Goal: Task Accomplishment & Management: Complete application form

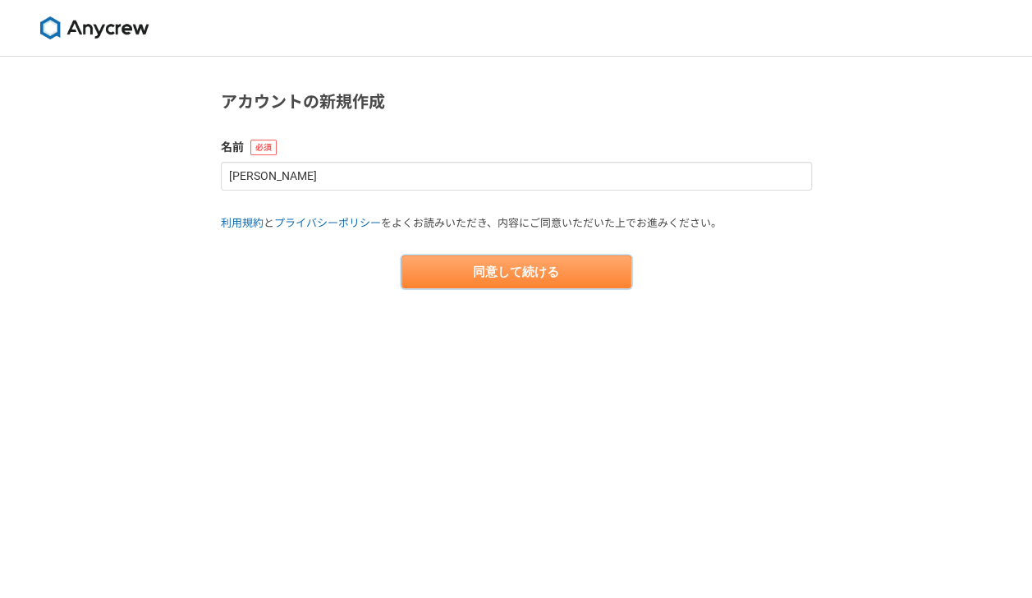
click at [484, 274] on button "同意して続ける" at bounding box center [516, 271] width 230 height 33
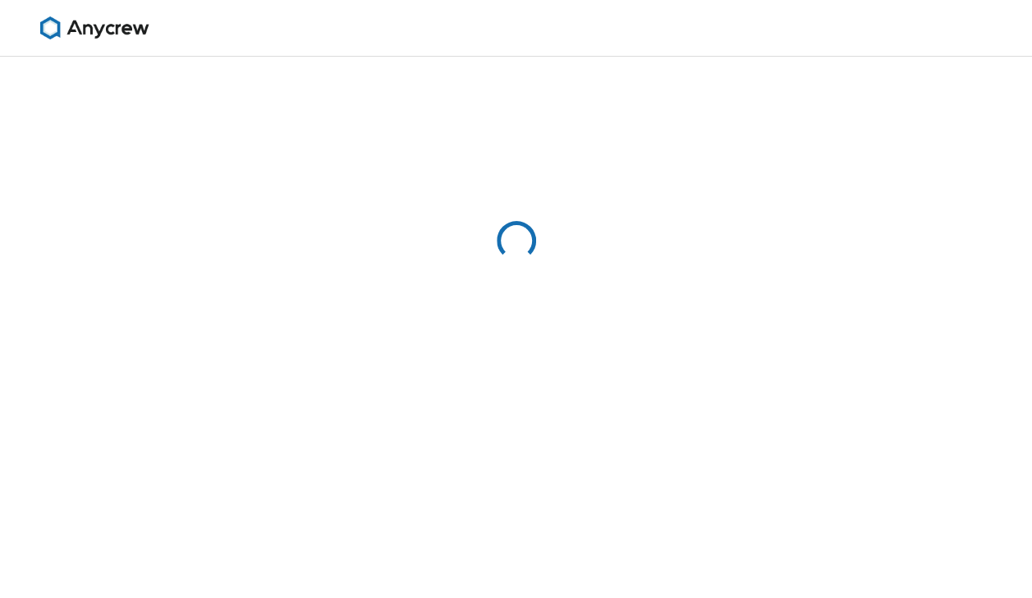
select select "13"
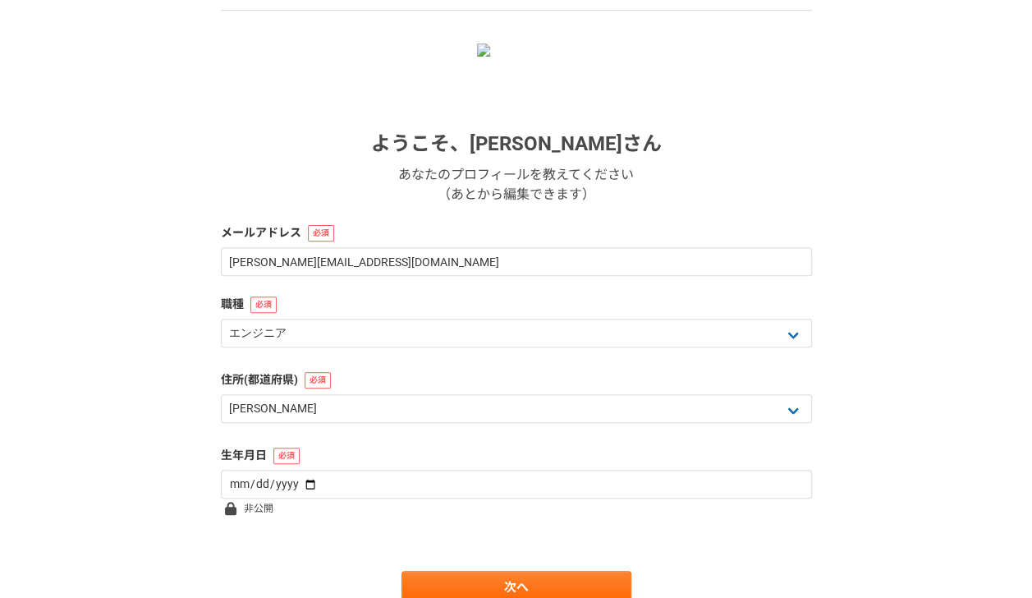
scroll to position [157, 0]
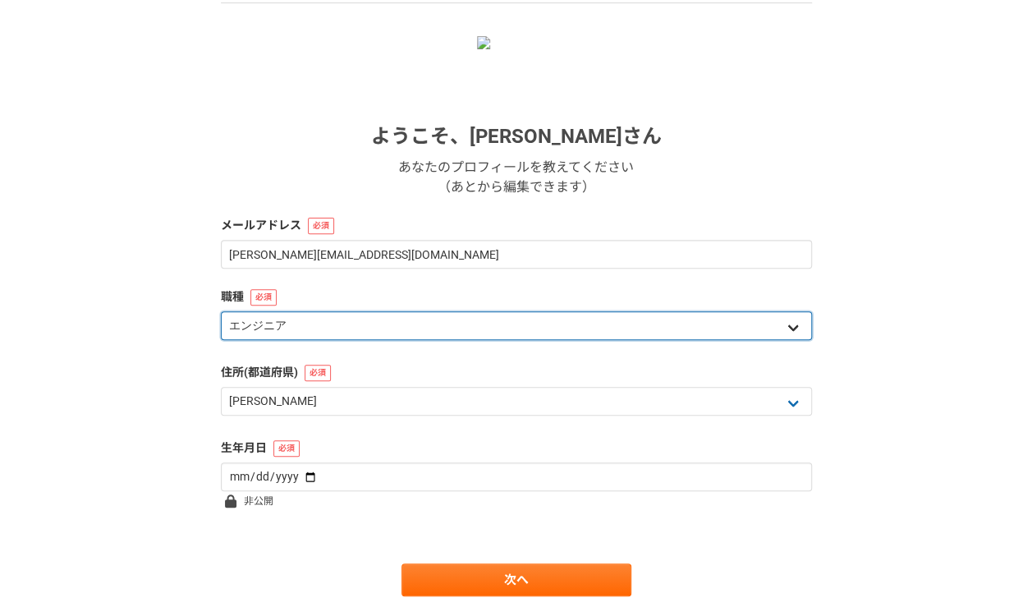
click at [482, 327] on select "エンジニア デザイナー ライター 営業 マーケティング 企画・事業開発 バックオフィス その他" at bounding box center [516, 325] width 591 height 29
select select "7"
click at [221, 311] on select "エンジニア デザイナー ライター 営業 マーケティング 企画・事業開発 バックオフィス その他" at bounding box center [516, 325] width 591 height 29
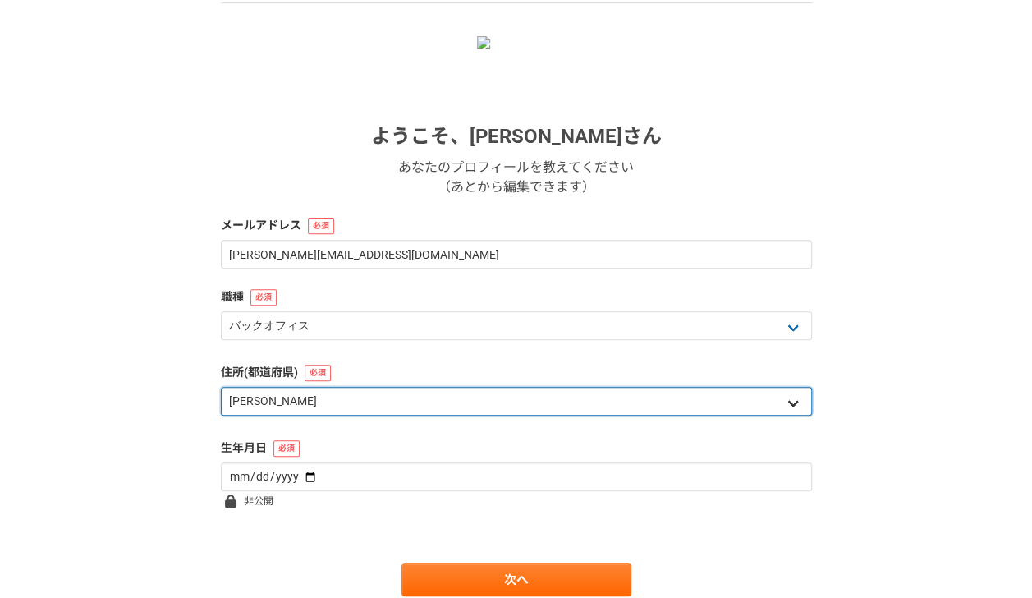
click at [389, 397] on select "北海道 [GEOGRAPHIC_DATA] [GEOGRAPHIC_DATA] [PERSON_NAME][GEOGRAPHIC_DATA] [PERSON_…" at bounding box center [516, 401] width 591 height 29
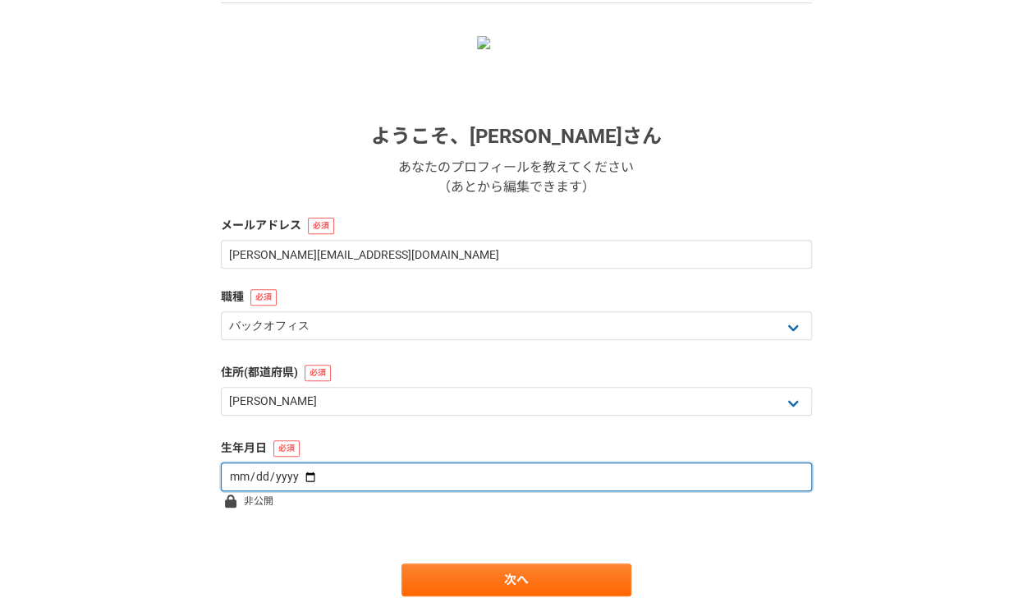
click at [389, 474] on input "date" at bounding box center [516, 476] width 591 height 29
click at [310, 475] on input "date" at bounding box center [516, 476] width 591 height 29
type input "[DATE]"
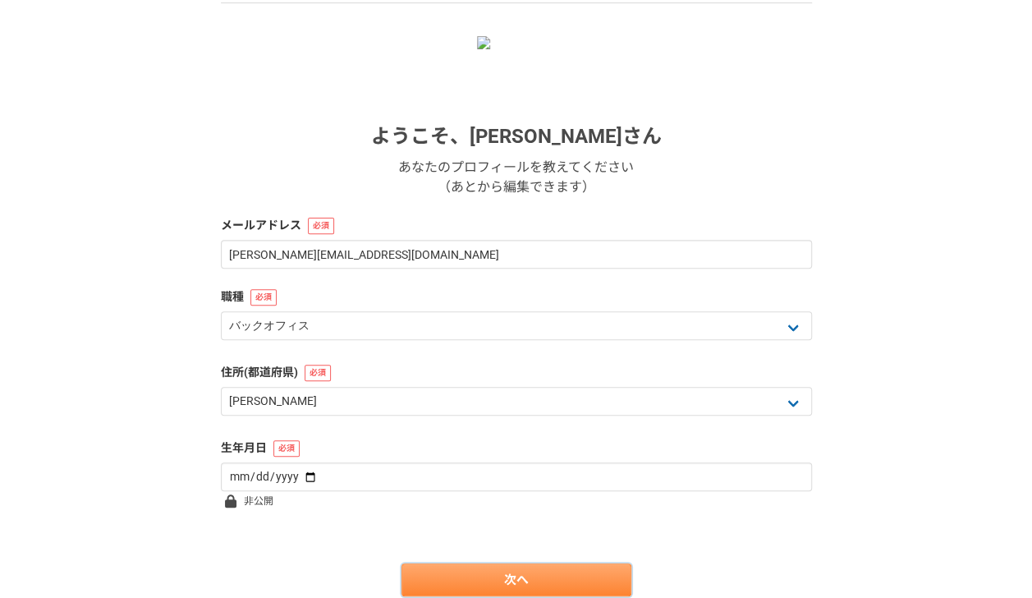
click at [496, 592] on link "次へ" at bounding box center [516, 579] width 230 height 33
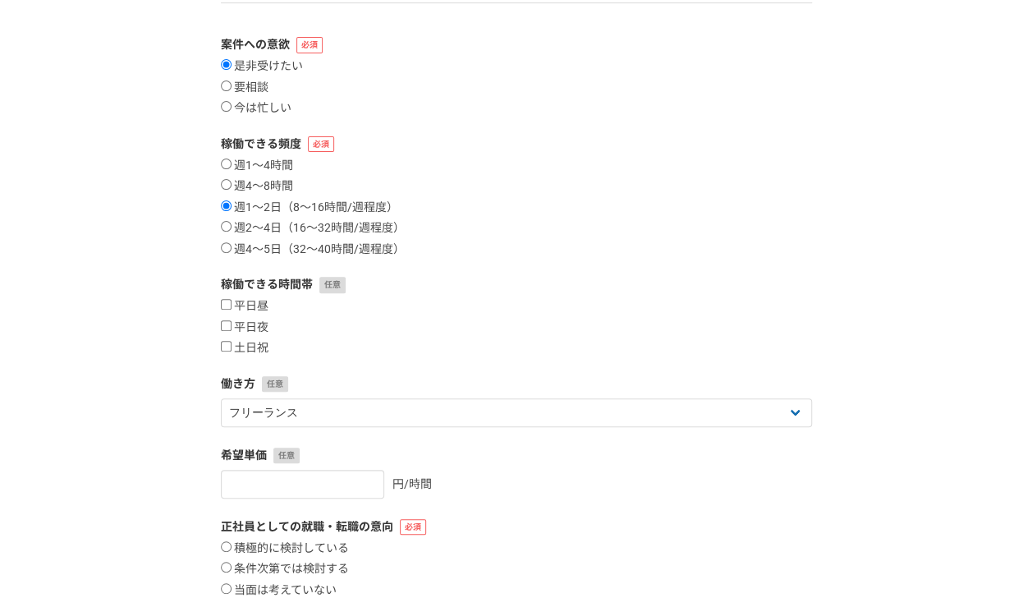
scroll to position [0, 0]
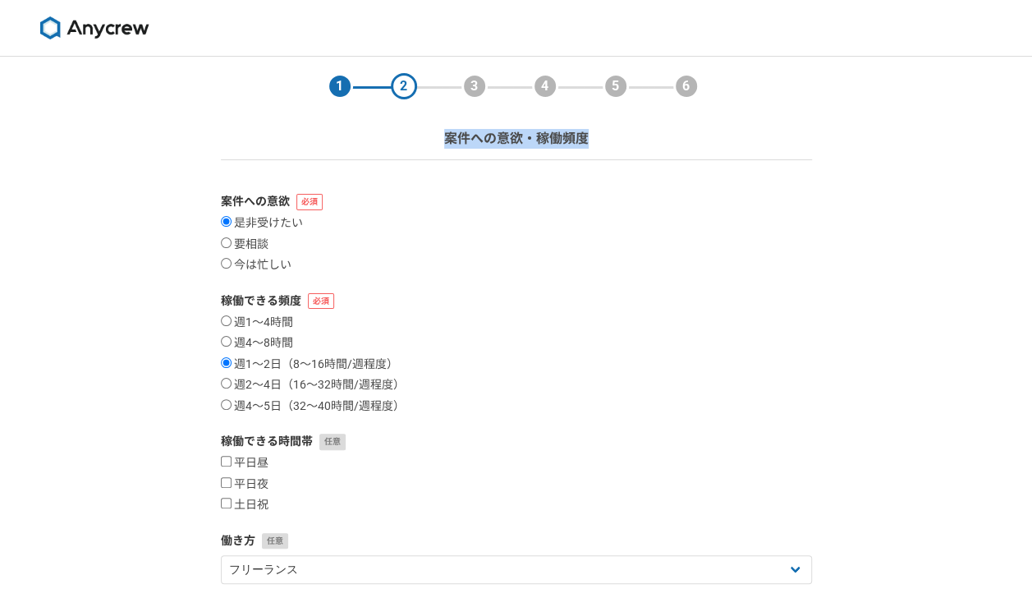
drag, startPoint x: 608, startPoint y: 142, endPoint x: 443, endPoint y: 135, distance: 165.1
click at [443, 135] on div "1 2 3 4 5 6 案件への意欲・稼働頻度" at bounding box center [516, 108] width 624 height 103
copy p "案件への意欲・稼働頻度"
click at [433, 204] on label "案件への意欲" at bounding box center [516, 201] width 591 height 17
drag, startPoint x: 203, startPoint y: 198, endPoint x: 291, endPoint y: 202, distance: 87.9
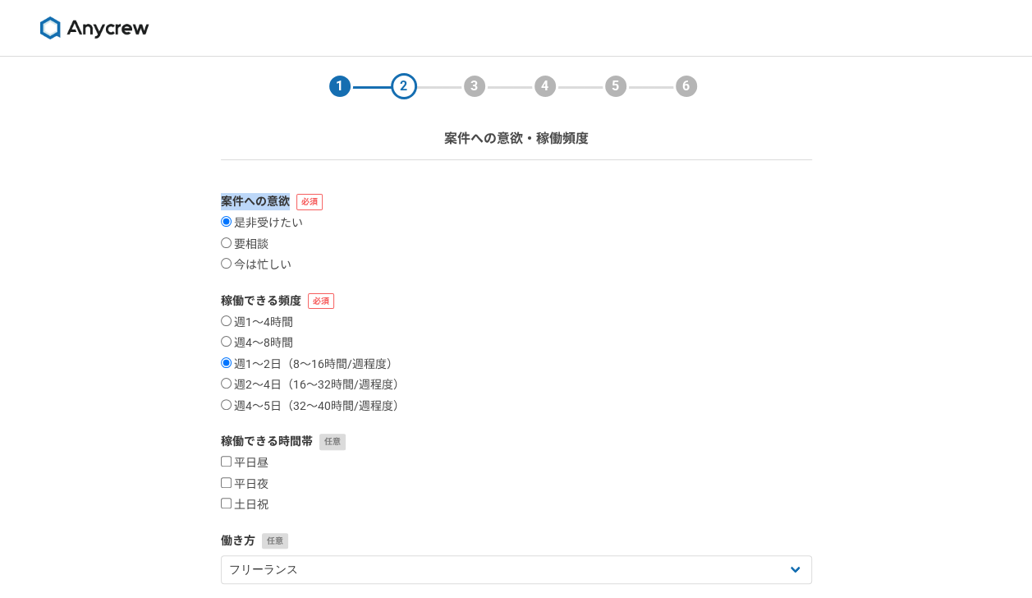
click at [291, 202] on div "1 2 3 4 5 6 案件への意欲・稼働頻度 案件への意欲 是非受けたい 要相談 今は忙しい 稼働できる頻度 週1〜4時間 週4〜8時間 週1〜2日（8〜1…" at bounding box center [516, 490] width 1032 height 867
copy label "案件への意欲"
drag, startPoint x: 214, startPoint y: 299, endPoint x: 300, endPoint y: 303, distance: 85.5
click at [300, 303] on section "1 2 3 4 5 6 案件への意欲・稼働頻度 案件への意欲 是非受けたい 要相談 今は忙しい 稼働できる頻度 週1〜4時間 週4〜8時間 週1〜2日（8〜1…" at bounding box center [516, 457] width 624 height 801
copy label "稼働できる頻度"
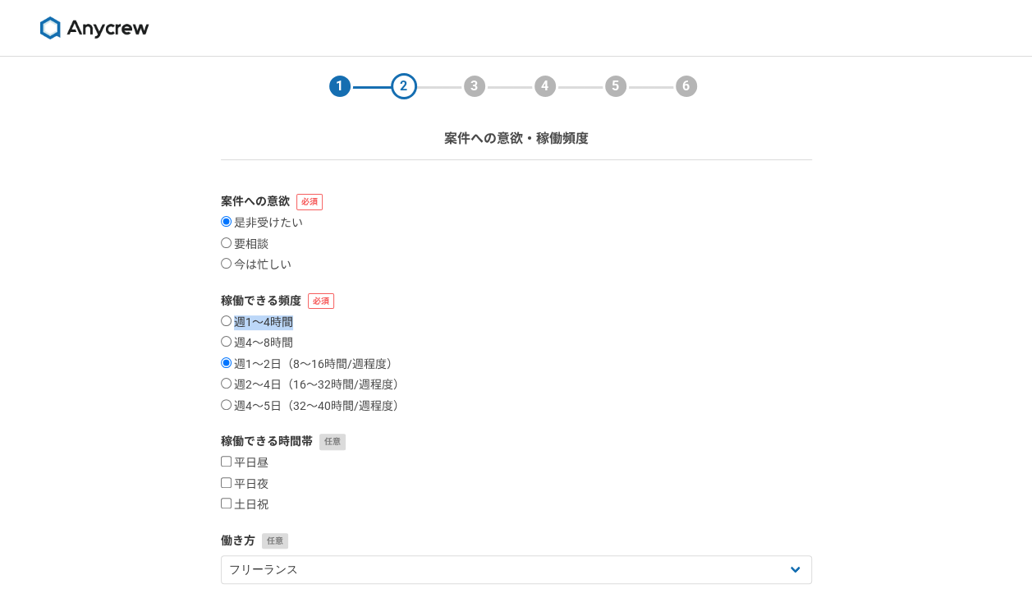
drag, startPoint x: 319, startPoint y: 315, endPoint x: 236, endPoint y: 323, distance: 83.2
click at [236, 323] on div "週1〜4時間 週4〜8時間 週1〜2日（8〜16時間/週程度） 週2〜4日（16〜32時間/週程度） 週4〜5日（32〜40時間/週程度）" at bounding box center [516, 364] width 591 height 99
copy label "週1〜4時間"
drag, startPoint x: 297, startPoint y: 339, endPoint x: 236, endPoint y: 343, distance: 61.7
click at [236, 343] on div "週1〜4時間 週4〜8時間 週1〜2日（8〜16時間/週程度） 週2〜4日（16〜32時間/週程度） 週4〜5日（32〜40時間/週程度）" at bounding box center [516, 364] width 591 height 99
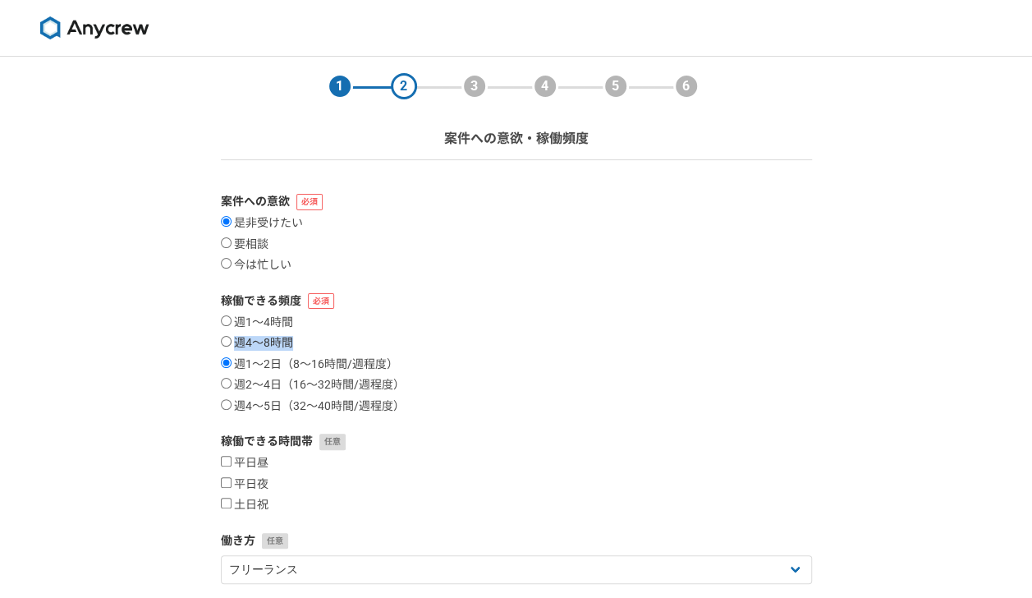
copy label "週4〜8時間"
drag, startPoint x: 424, startPoint y: 358, endPoint x: 237, endPoint y: 365, distance: 186.5
click at [237, 365] on div "週1〜4時間 週4〜8時間 週1〜2日（8〜16時間/週程度） 週2〜4日（16〜32時間/週程度） 週4〜5日（32〜40時間/週程度）" at bounding box center [516, 364] width 591 height 99
copy label "週1〜2日（8〜16時間/週程度）"
drag, startPoint x: 420, startPoint y: 383, endPoint x: 236, endPoint y: 387, distance: 183.1
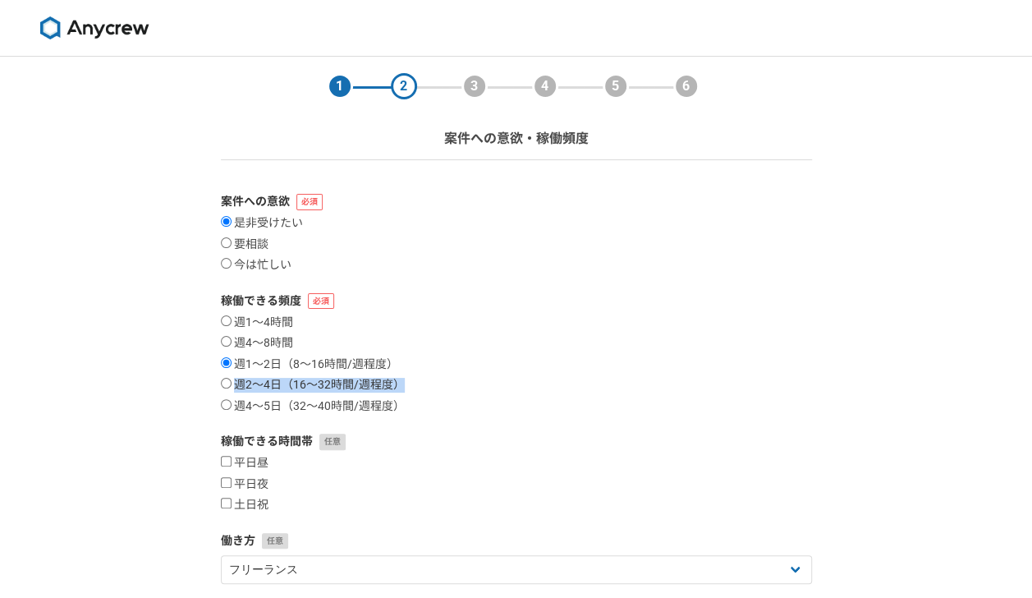
click at [236, 387] on div "週1〜4時間 週4〜8時間 週1〜2日（8〜16時間/週程度） 週2〜4日（16〜32時間/週程度） 週4〜5日（32〜40時間/週程度）" at bounding box center [516, 364] width 591 height 99
copy label "週2〜4日（16〜32時間/週程度）"
drag, startPoint x: 432, startPoint y: 406, endPoint x: 234, endPoint y: 406, distance: 197.9
click at [234, 406] on div "週1〜4時間 週4〜8時間 週1〜2日（8〜16時間/週程度） 週2〜4日（16〜32時間/週程度） 週4〜5日（32〜40時間/週程度）" at bounding box center [516, 364] width 591 height 99
copy label "週4〜5日（32〜40時間/週程度）"
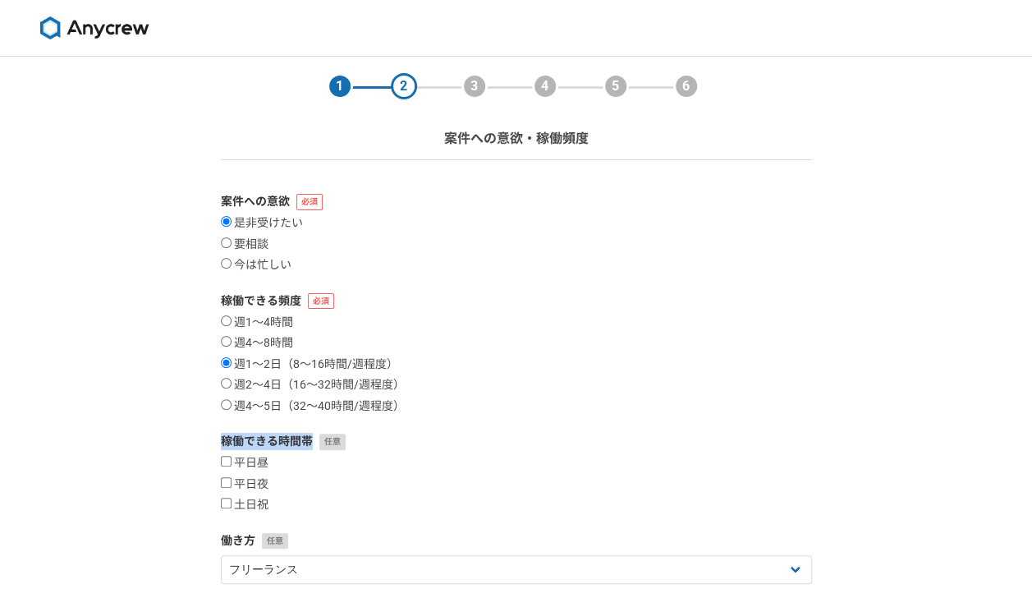
drag, startPoint x: 202, startPoint y: 439, endPoint x: 310, endPoint y: 438, distance: 108.4
click at [310, 438] on div "1 2 3 4 5 6 案件への意欲・稼働頻度 案件への意欲 是非受けたい 要相談 今は忙しい 稼働できる頻度 週1〜4時間 週4〜8時間 週1〜2日（8〜1…" at bounding box center [516, 490] width 1032 height 867
copy label "稼働できる時間帯"
drag, startPoint x: 284, startPoint y: 483, endPoint x: 236, endPoint y: 486, distance: 47.7
click at [236, 486] on div "平日昼 平日夜 土日祝" at bounding box center [516, 484] width 591 height 57
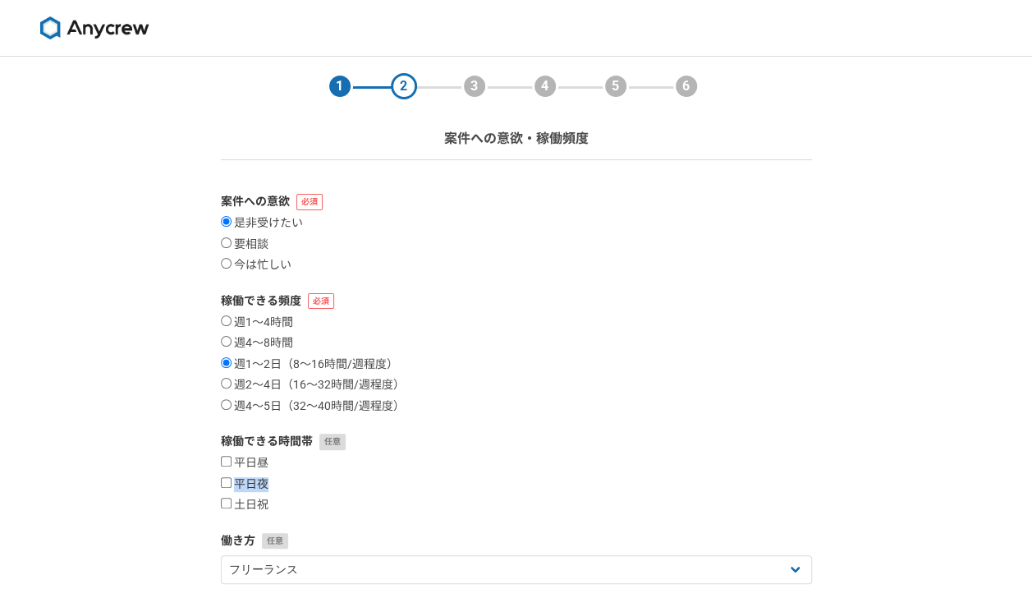
copy label "平日夜"
drag, startPoint x: 286, startPoint y: 501, endPoint x: 236, endPoint y: 502, distance: 50.1
click at [236, 502] on div "平日昼 平日夜 土日祝" at bounding box center [516, 484] width 591 height 57
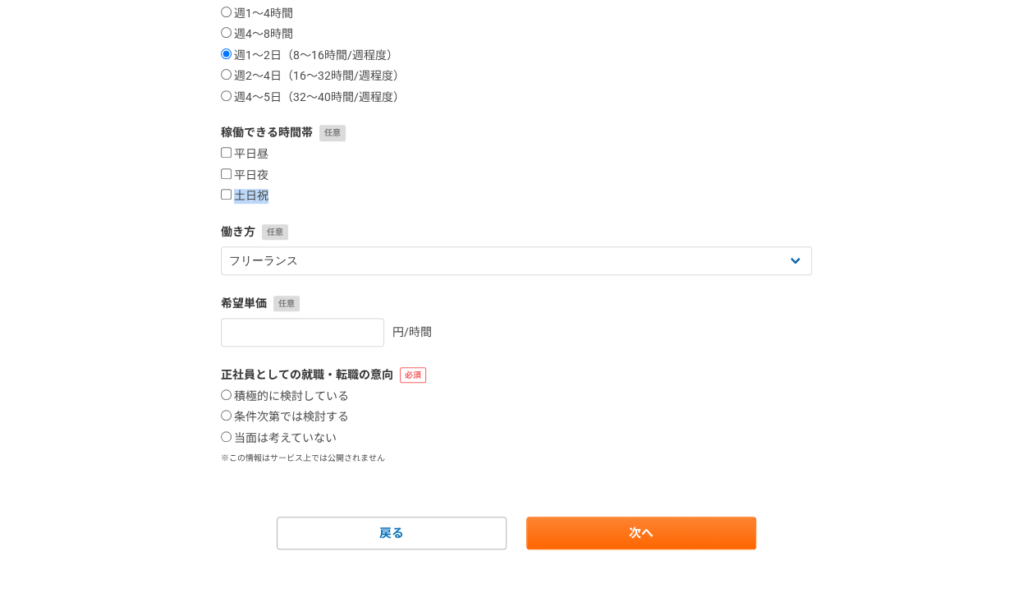
scroll to position [325, 0]
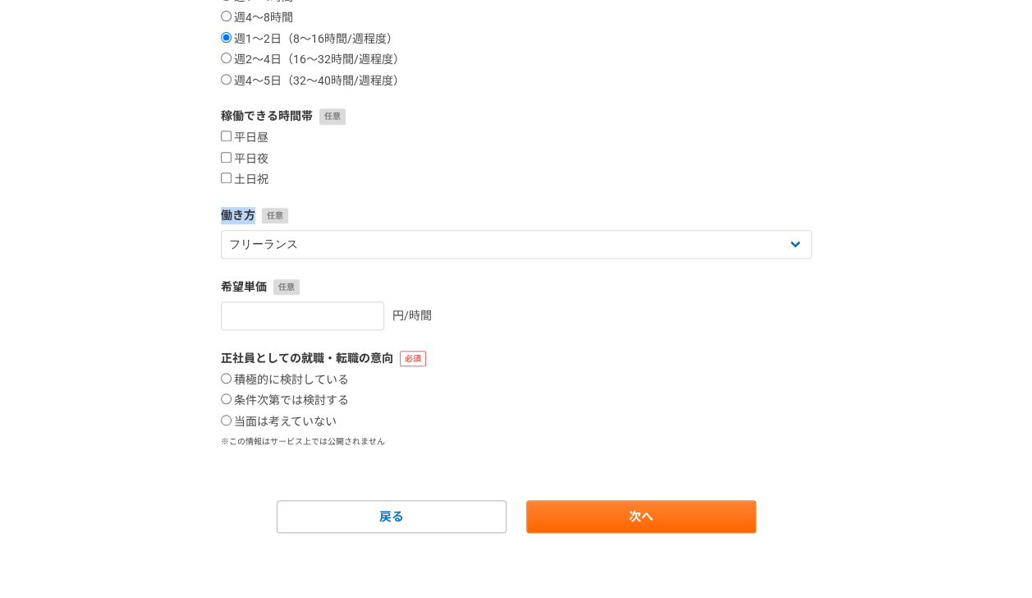
drag, startPoint x: 202, startPoint y: 214, endPoint x: 256, endPoint y: 215, distance: 54.2
click at [256, 215] on div "1 2 3 4 5 6 案件への意欲・稼働頻度 案件への意欲 是非受けたい 要相談 今は忙しい 稼働できる頻度 週1〜4時間 週4〜8時間 週1〜2日（8〜1…" at bounding box center [516, 165] width 1032 height 867
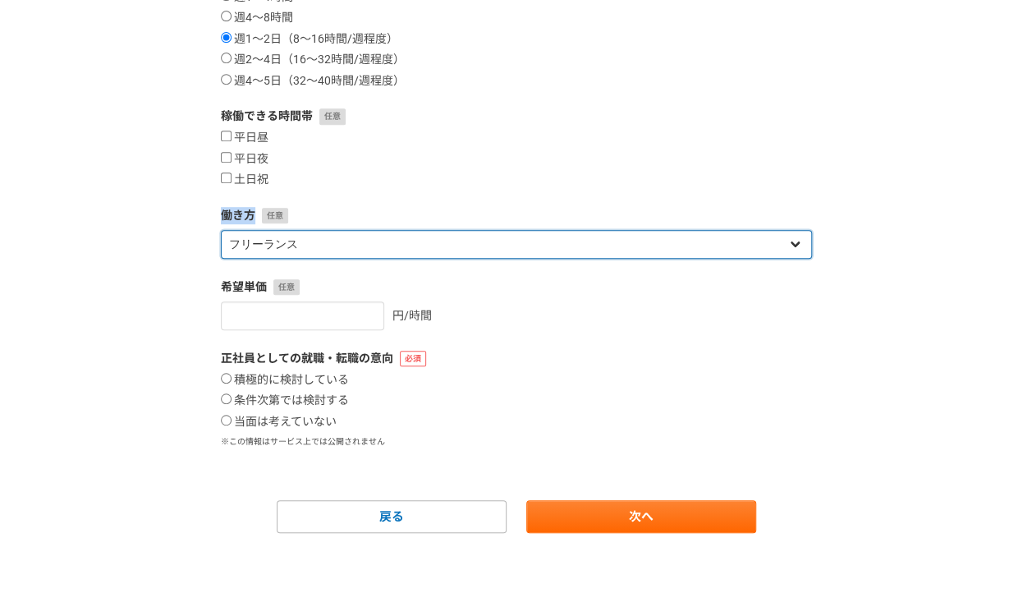
click at [381, 254] on select "フリーランス 副業 その他" at bounding box center [516, 244] width 591 height 29
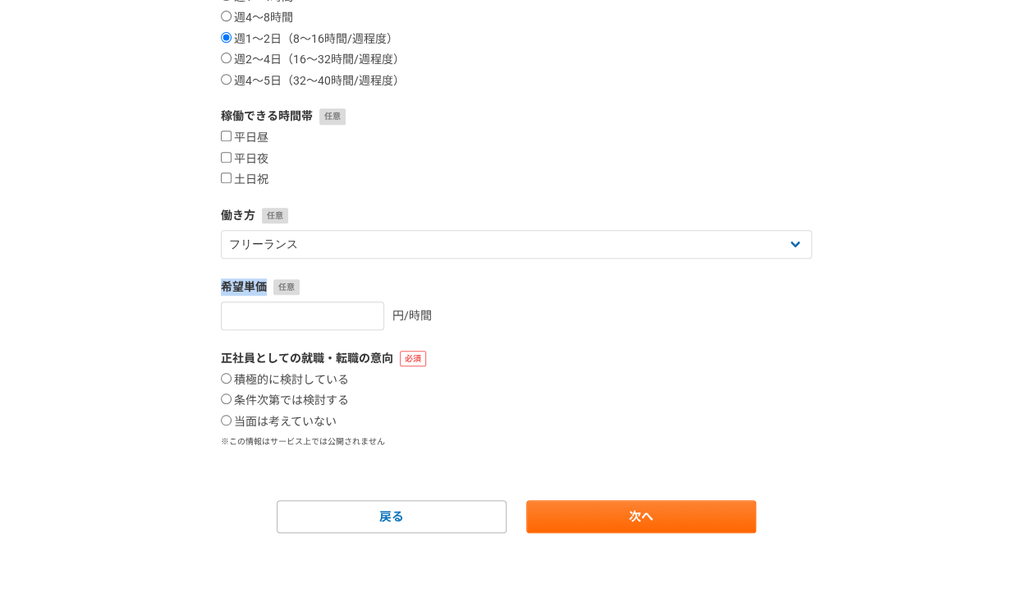
drag, startPoint x: 213, startPoint y: 282, endPoint x: 265, endPoint y: 285, distance: 52.6
click at [265, 285] on section "1 2 3 4 5 6 案件への意欲・稼働頻度 案件への意欲 是非受けたい 要相談 今は忙しい 稼働できる頻度 週1〜4時間 週4〜8時間 週1〜2日（8〜1…" at bounding box center [516, 132] width 624 height 801
drag, startPoint x: 206, startPoint y: 353, endPoint x: 392, endPoint y: 361, distance: 186.5
click at [392, 361] on section "1 2 3 4 5 6 案件への意欲・稼働頻度 案件への意欲 是非受けたい 要相談 今は忙しい 稼働できる頻度 週1〜4時間 週4〜8時間 週1〜2日（8〜1…" at bounding box center [516, 132] width 624 height 801
drag, startPoint x: 360, startPoint y: 381, endPoint x: 238, endPoint y: 374, distance: 122.5
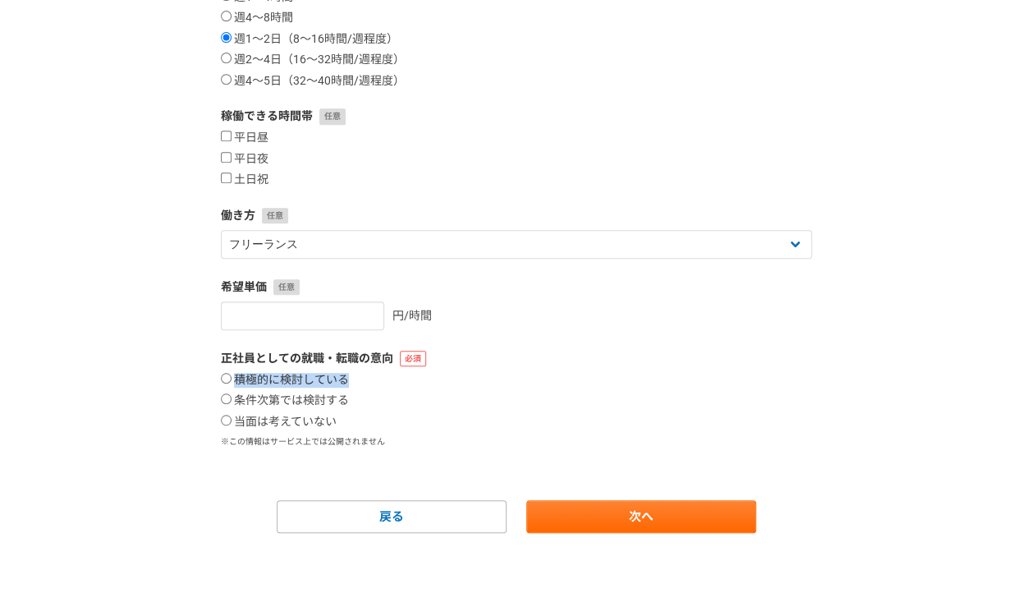
click at [238, 374] on div "積極的に検討している 条件次第では検討する 当面は考えていない" at bounding box center [516, 401] width 591 height 57
drag, startPoint x: 380, startPoint y: 396, endPoint x: 236, endPoint y: 401, distance: 143.8
click at [236, 401] on div "積極的に検討している 条件次第では検討する 当面は考えていない" at bounding box center [516, 401] width 591 height 57
drag, startPoint x: 369, startPoint y: 420, endPoint x: 239, endPoint y: 424, distance: 129.8
click at [239, 424] on div "積極的に検討している 条件次第では検討する 当面は考えていない" at bounding box center [516, 401] width 591 height 57
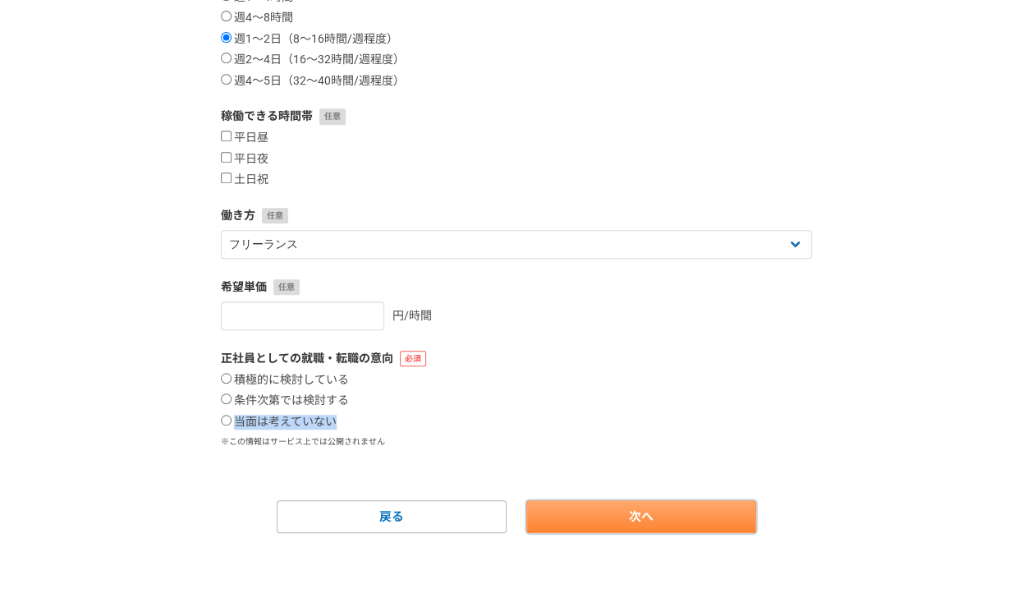
click at [673, 510] on link "次へ" at bounding box center [641, 516] width 230 height 33
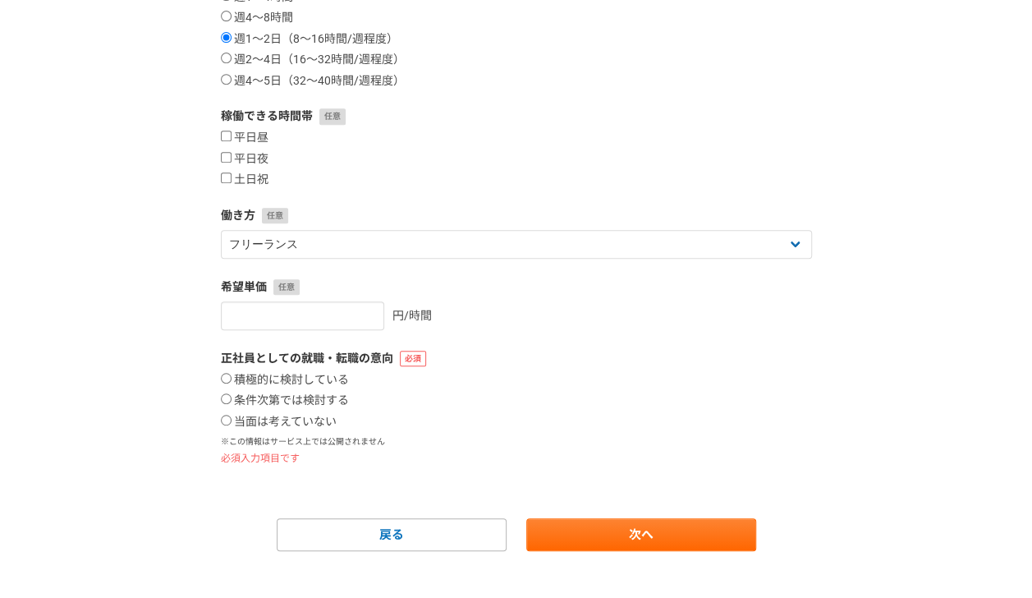
click at [592, 457] on p "必須入力項目です" at bounding box center [516, 458] width 591 height 15
click at [293, 415] on label "当面は考えていない" at bounding box center [279, 422] width 116 height 15
click at [232, 415] on input "当面は考えていない" at bounding box center [226, 420] width 11 height 11
radio input "true"
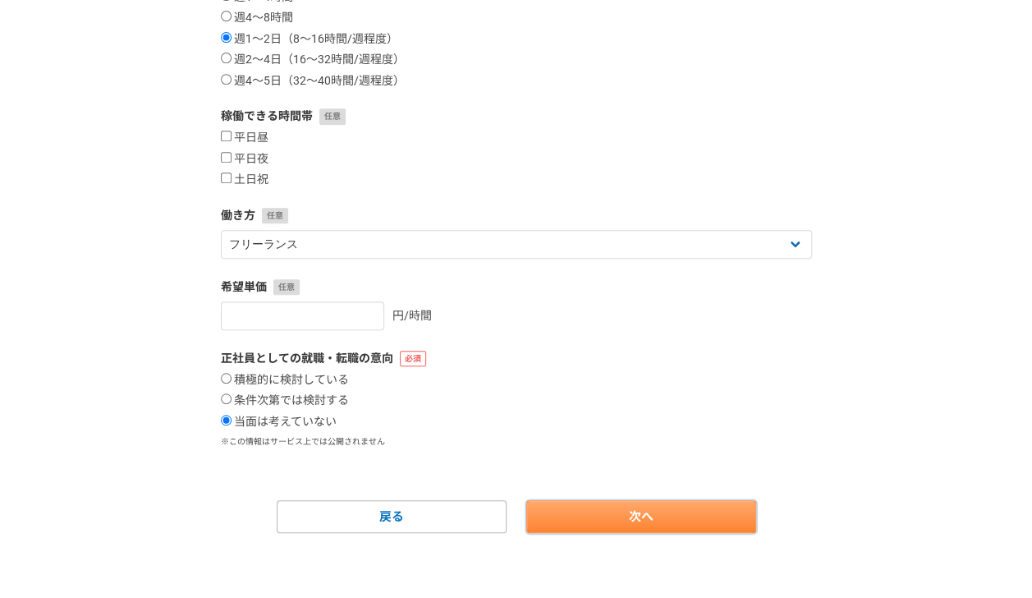
click at [653, 517] on link "次へ" at bounding box center [641, 516] width 230 height 33
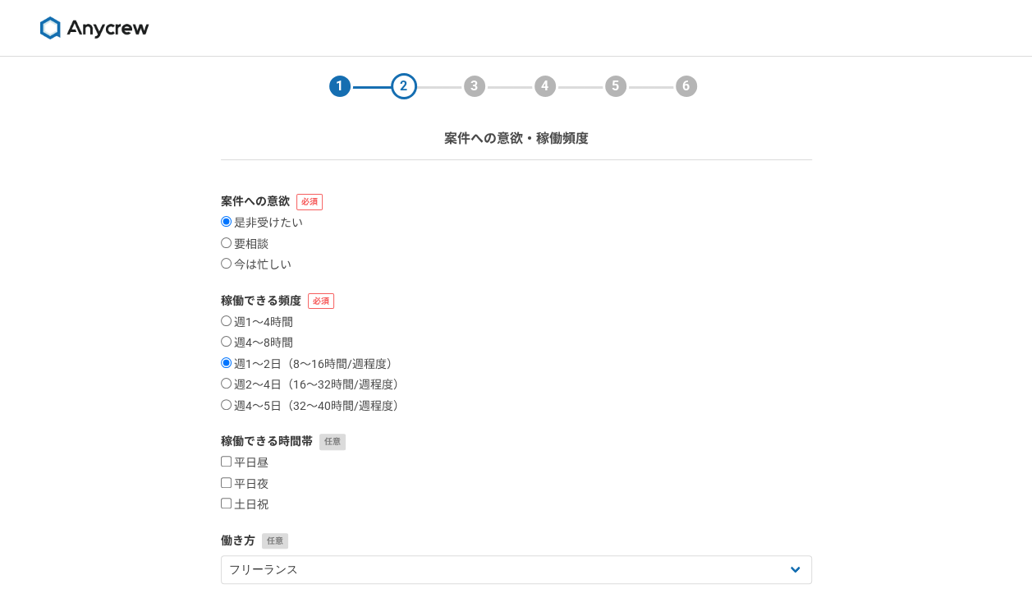
select select
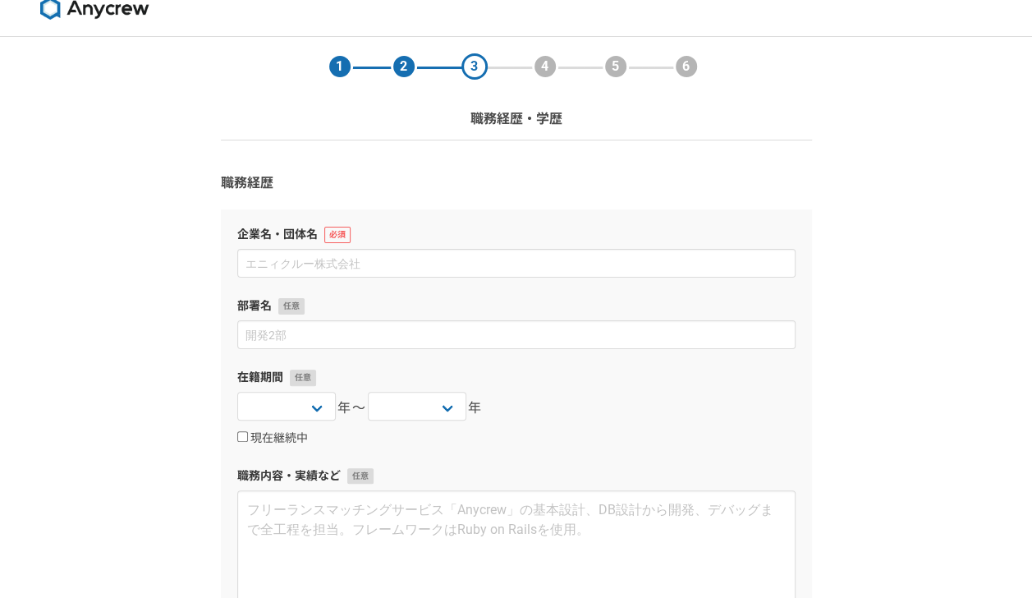
scroll to position [15, 0]
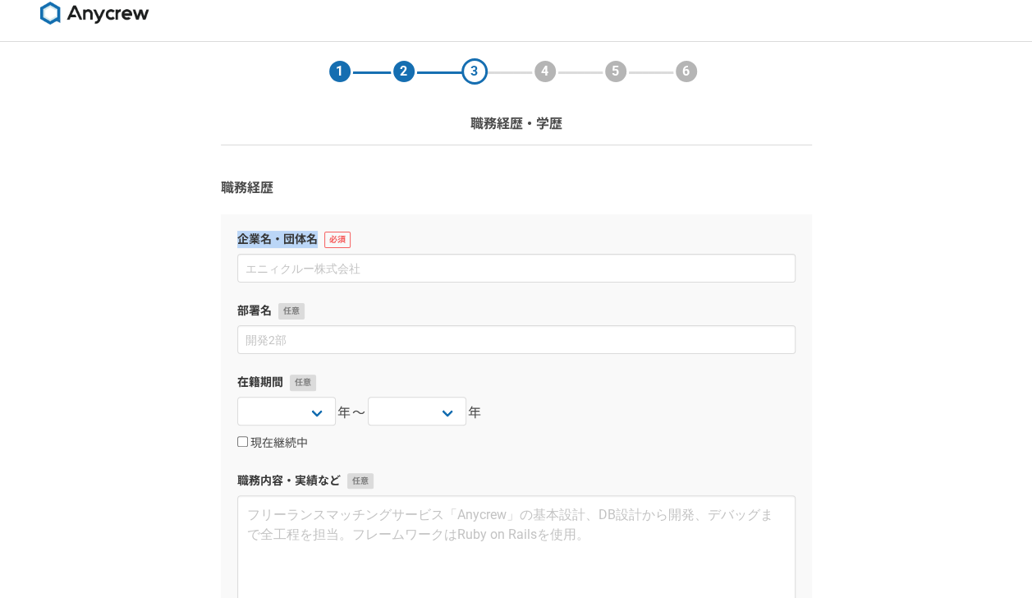
drag, startPoint x: 221, startPoint y: 238, endPoint x: 317, endPoint y: 232, distance: 96.3
click at [317, 232] on div "企業名・団体名 部署名 在籍期間 [DATE] [DATE] [DATE] [DATE] [DATE] [DATE] [DATE] [DATE] [DATE]…" at bounding box center [516, 431] width 591 height 434
drag, startPoint x: 231, startPoint y: 312, endPoint x: 271, endPoint y: 312, distance: 40.2
click at [271, 312] on div "企業名・団体名 部署名 在籍期間 [DATE] [DATE] [DATE] [DATE] [DATE] [DATE] [DATE] [DATE] [DATE]…" at bounding box center [516, 431] width 591 height 434
drag, startPoint x: 223, startPoint y: 377, endPoint x: 281, endPoint y: 376, distance: 57.5
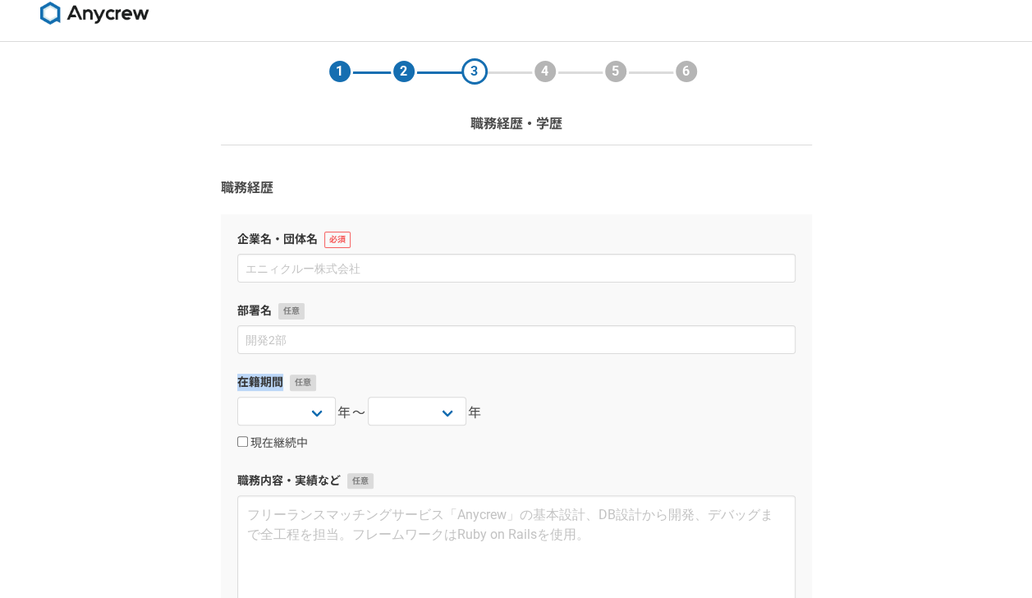
click at [281, 376] on div "企業名・団体名 部署名 在籍期間 [DATE] [DATE] [DATE] [DATE] [DATE] [DATE] [DATE] [DATE] [DATE]…" at bounding box center [516, 431] width 591 height 434
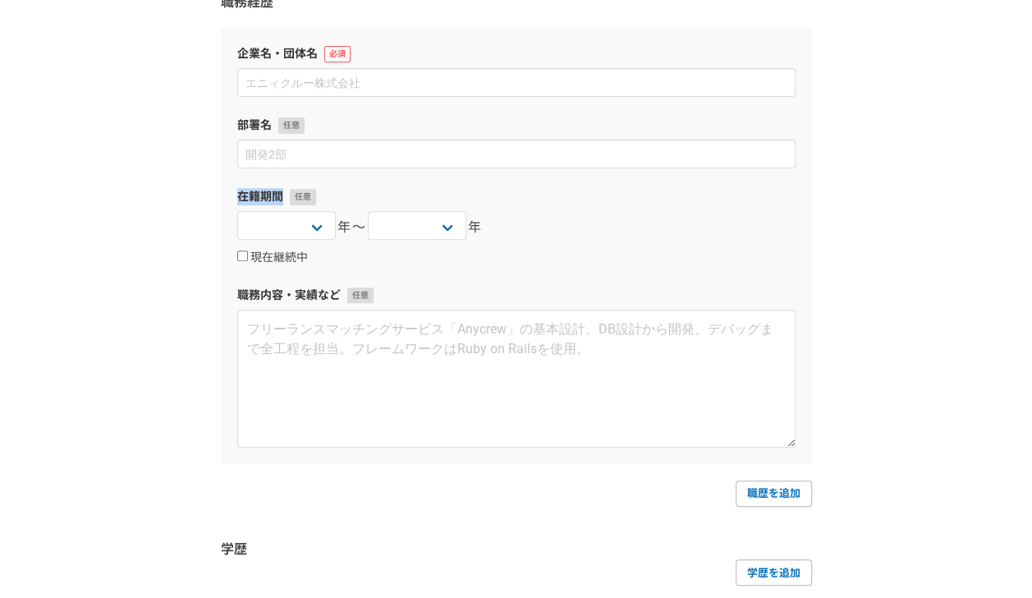
scroll to position [252, 0]
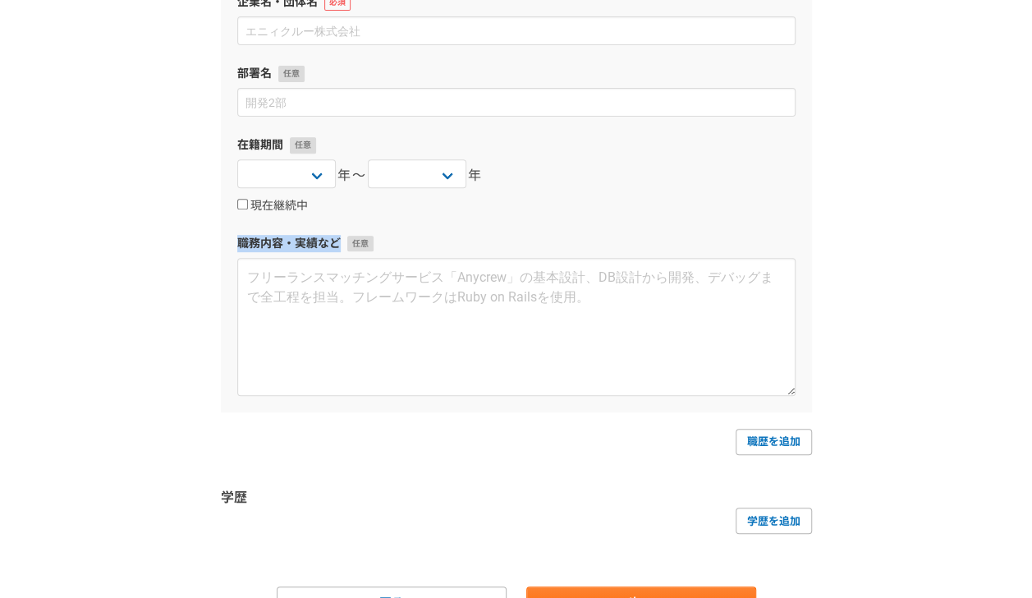
drag, startPoint x: 223, startPoint y: 241, endPoint x: 333, endPoint y: 254, distance: 110.8
click at [333, 254] on div "企業名・団体名 部署名 在籍期間 [DATE] [DATE] [DATE] [DATE] [DATE] [DATE] [DATE] [DATE] [DATE]…" at bounding box center [516, 194] width 591 height 434
drag, startPoint x: 267, startPoint y: 494, endPoint x: 218, endPoint y: 494, distance: 48.4
click at [218, 494] on section "1 2 3 4 5 6 職務経歴・学歴 職務経歴 企業名・団体名 部署名 在籍期間 [DATE] [DATE] [DATE] [DATE] [DATE] [D…" at bounding box center [516, 212] width 624 height 814
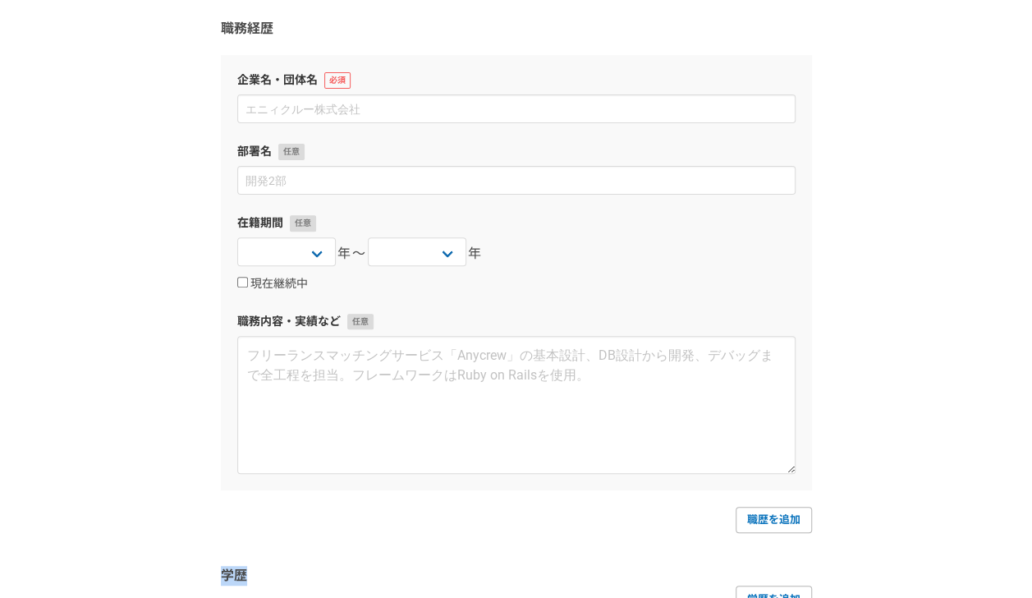
scroll to position [153, 0]
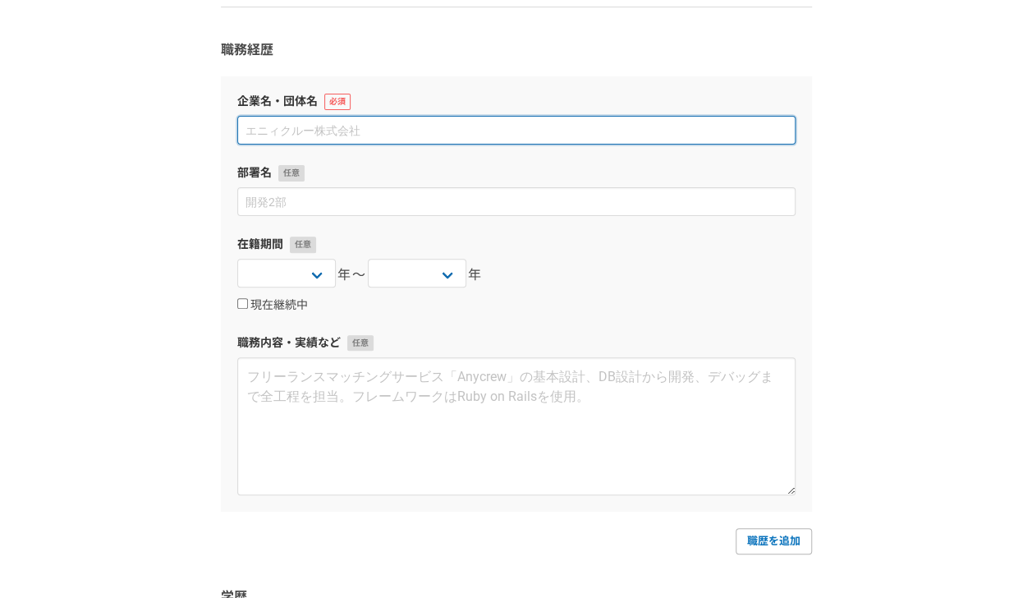
click at [515, 131] on input at bounding box center [516, 130] width 558 height 29
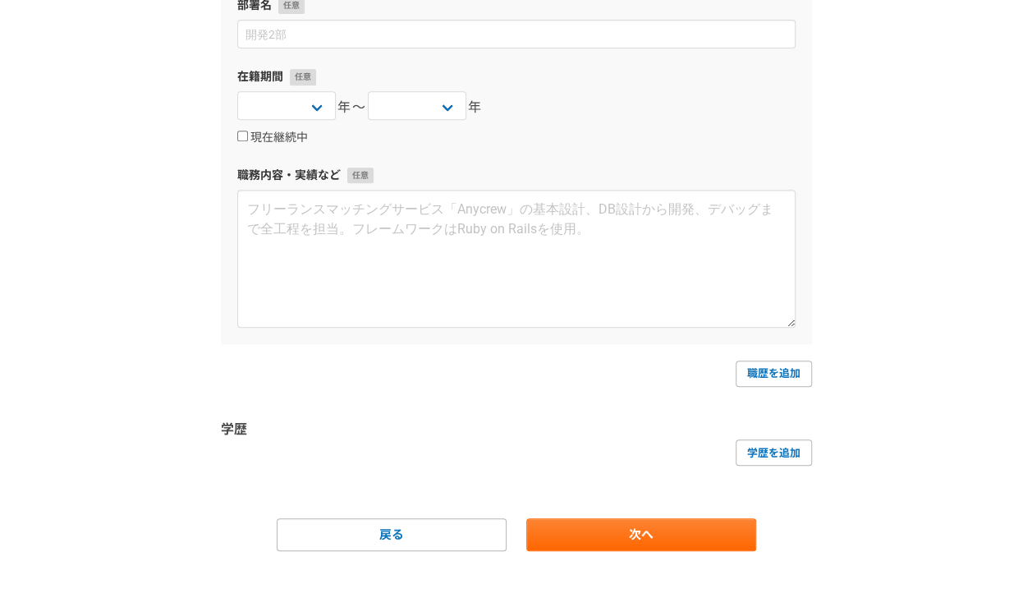
scroll to position [338, 0]
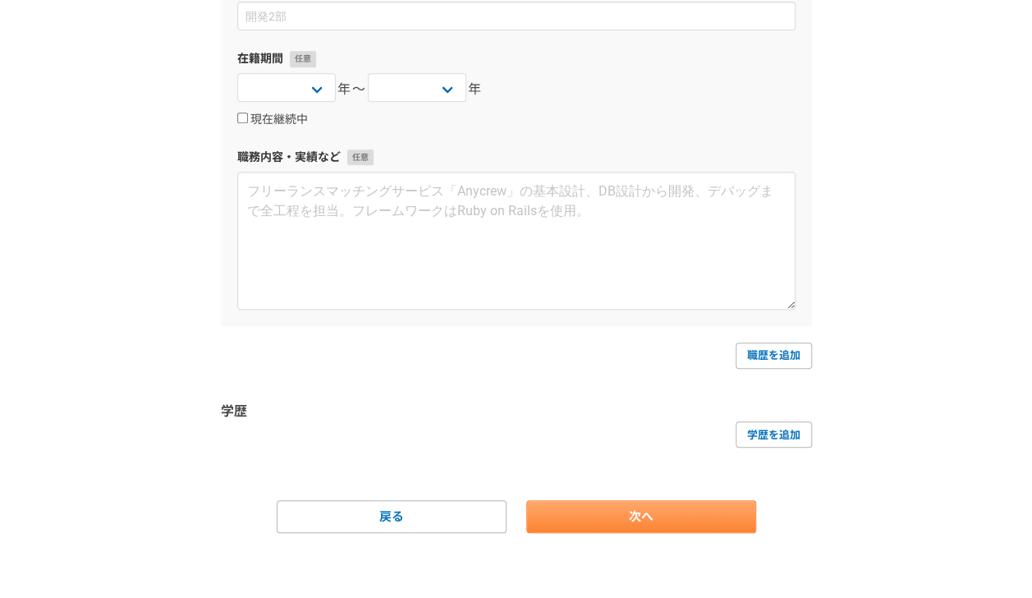
type input "AAAA"
click at [581, 530] on link "次へ" at bounding box center [641, 516] width 230 height 33
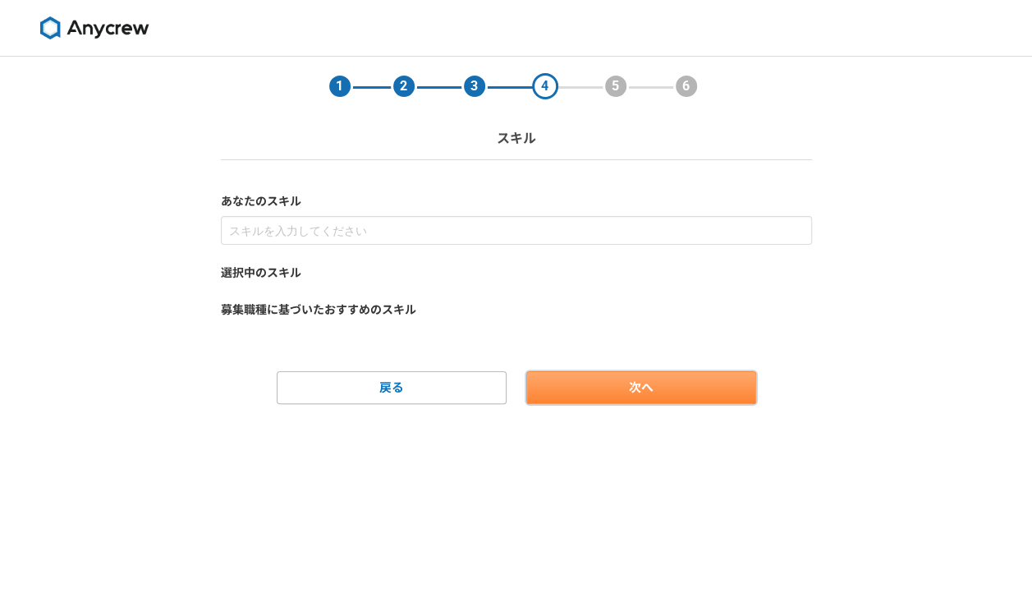
scroll to position [0, 0]
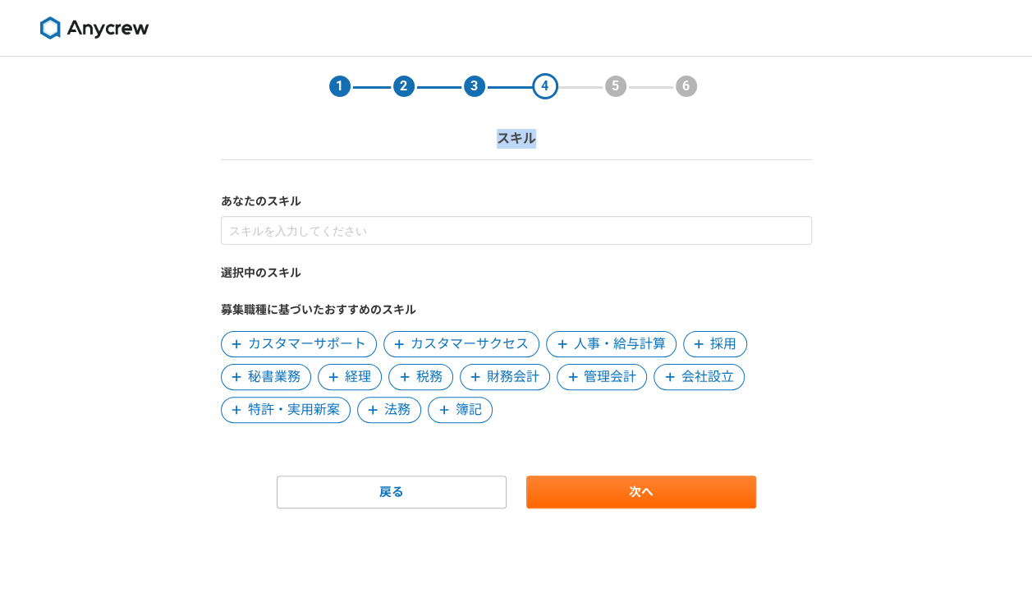
drag, startPoint x: 545, startPoint y: 132, endPoint x: 496, endPoint y: 126, distance: 49.6
click at [496, 126] on div "1 2 3 4 5 6 スキル" at bounding box center [516, 108] width 624 height 103
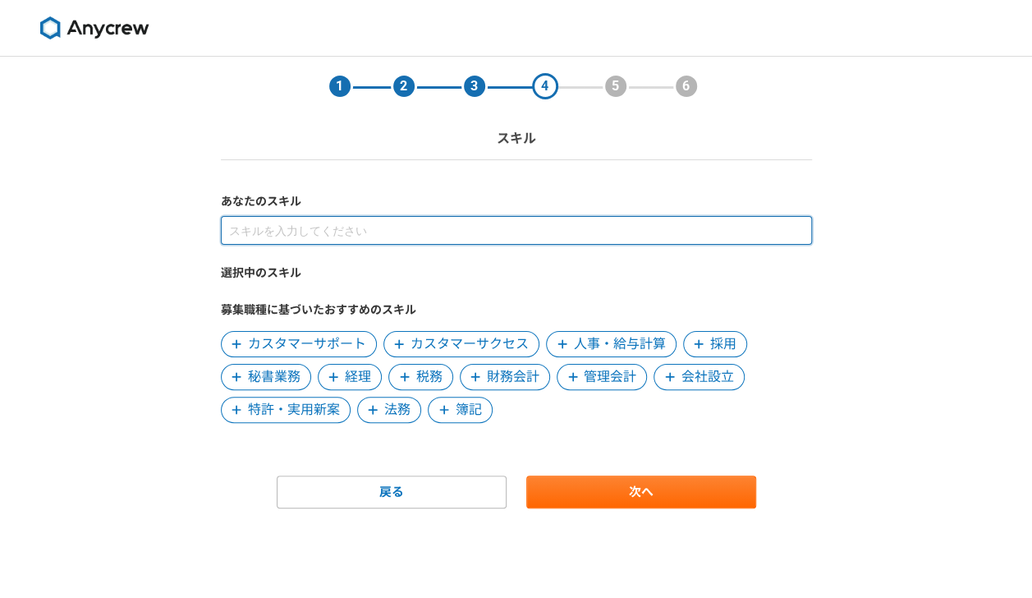
click at [431, 222] on input at bounding box center [516, 230] width 591 height 29
type input "労務"
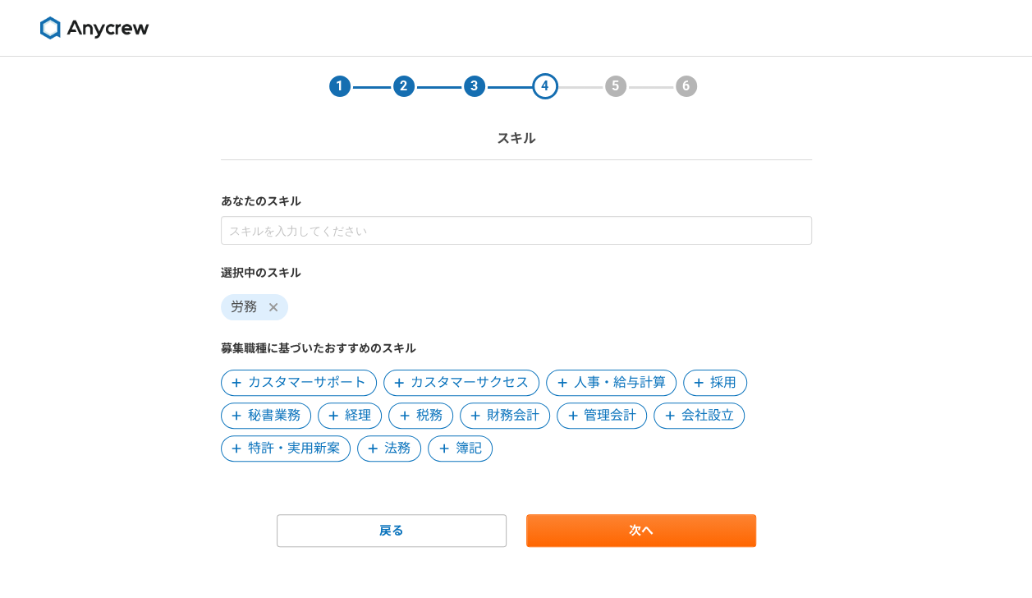
click at [299, 386] on span "カスタマーサポート" at bounding box center [307, 383] width 118 height 20
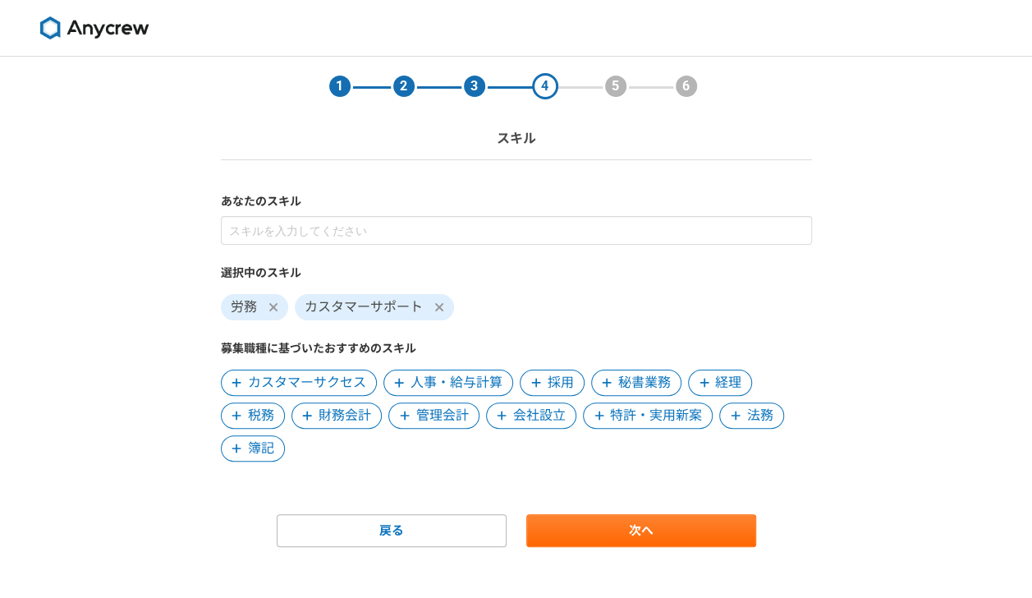
click at [433, 376] on span "人事・給与計算" at bounding box center [456, 383] width 92 height 20
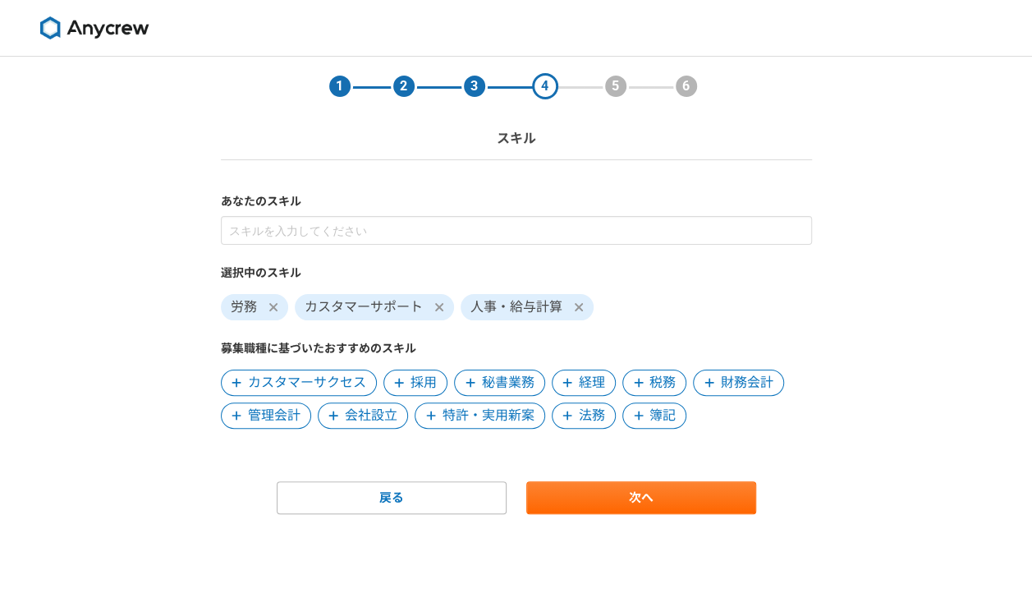
click at [537, 376] on span "秘書業務" at bounding box center [499, 382] width 90 height 26
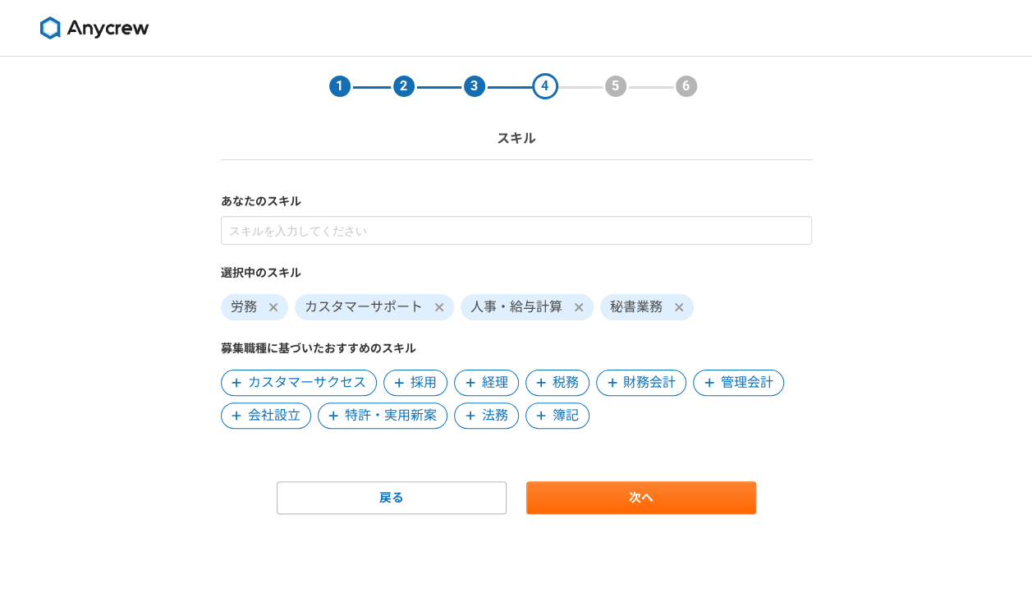
click at [567, 394] on span "税務" at bounding box center [557, 382] width 64 height 26
click at [484, 388] on span "経理" at bounding box center [495, 383] width 26 height 20
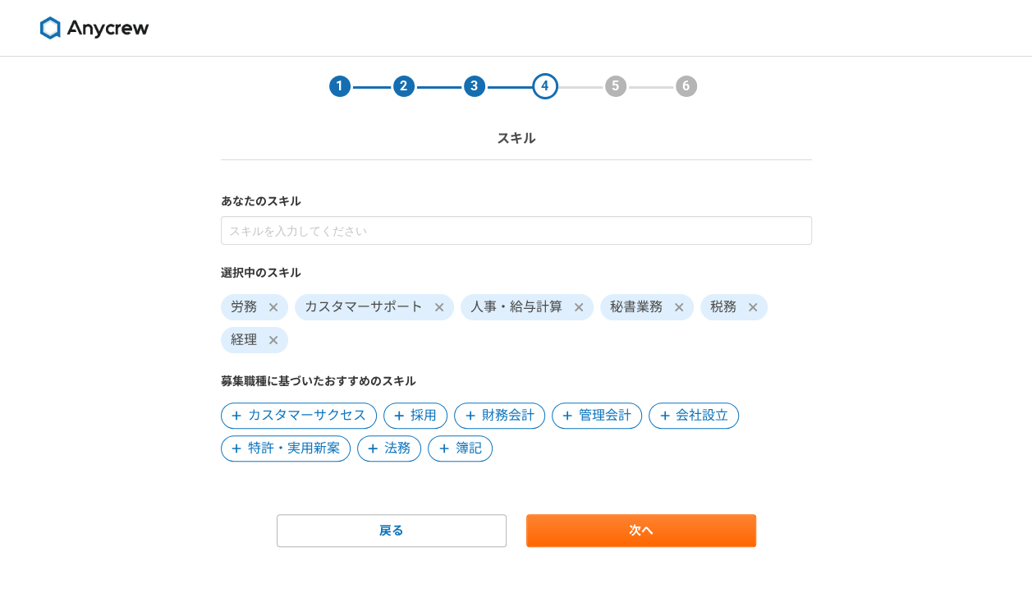
click at [390, 414] on span at bounding box center [400, 416] width 20 height 20
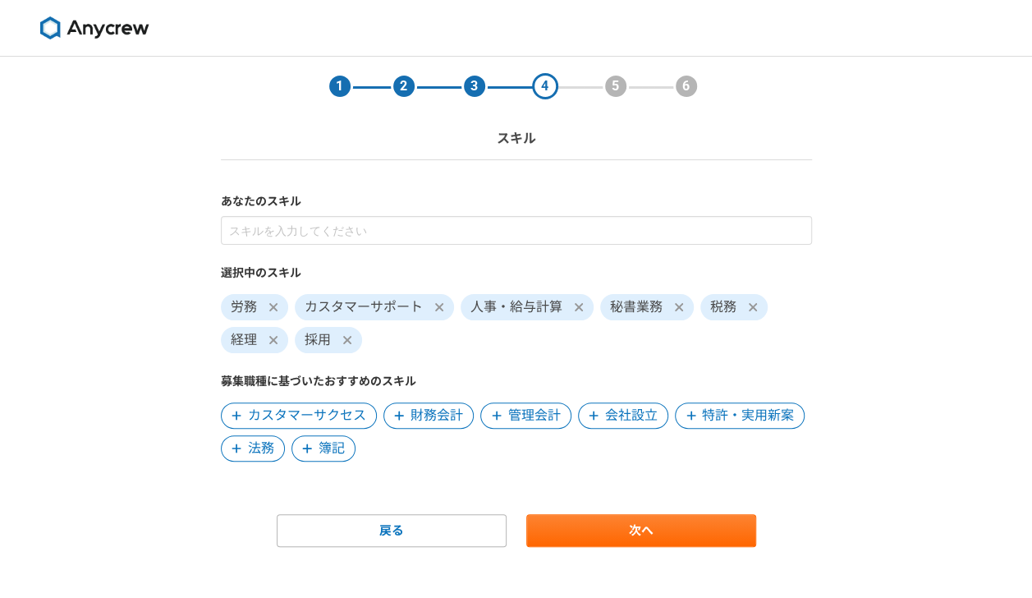
click at [309, 427] on span "カスタマーサクセス" at bounding box center [299, 415] width 156 height 26
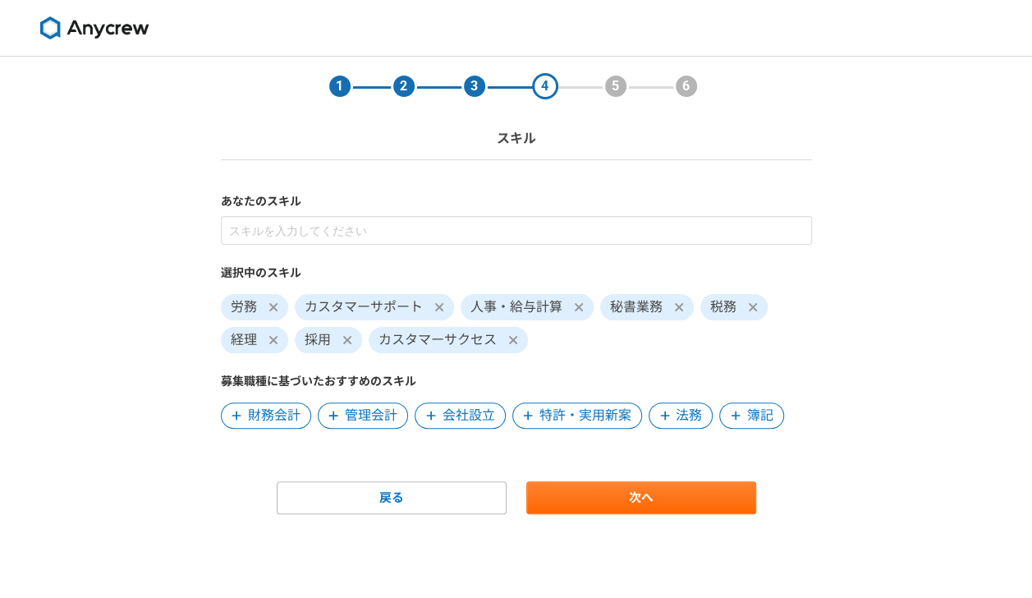
click at [281, 406] on span "財務会計" at bounding box center [274, 416] width 53 height 20
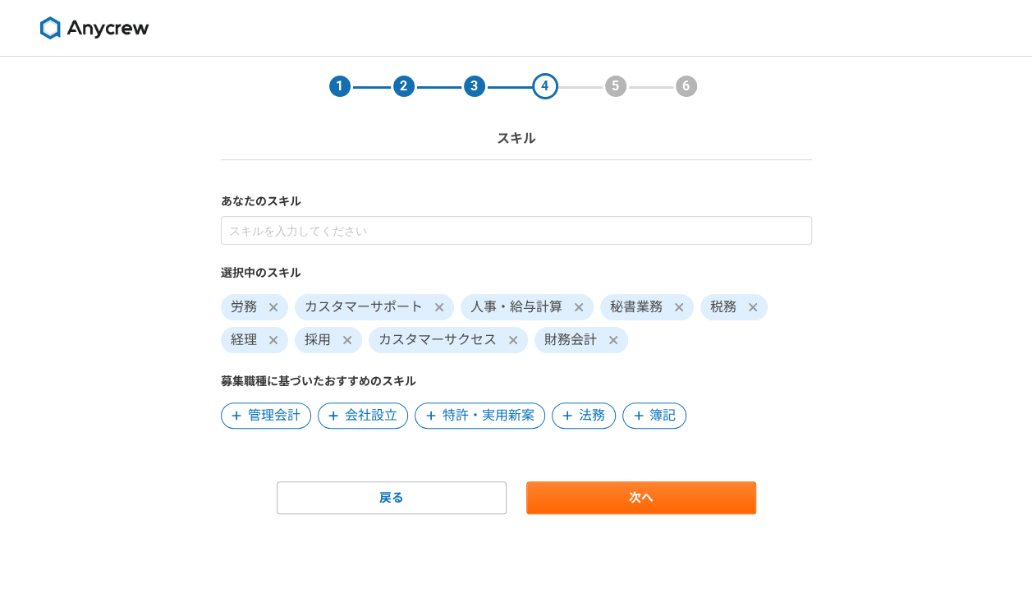
click at [281, 406] on span "管理会計" at bounding box center [274, 416] width 53 height 20
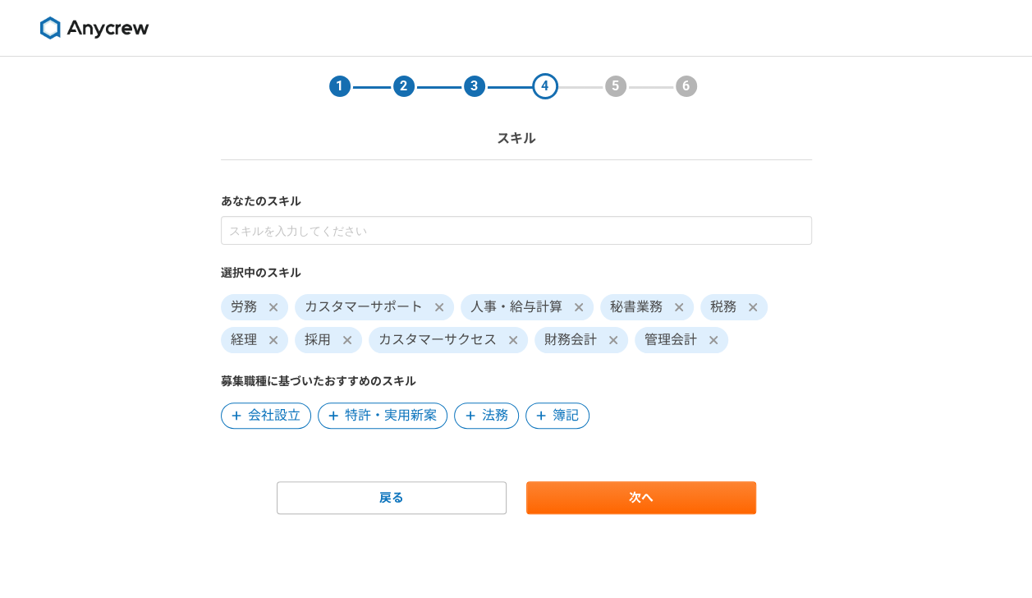
click at [281, 406] on span "会社設立" at bounding box center [274, 416] width 53 height 20
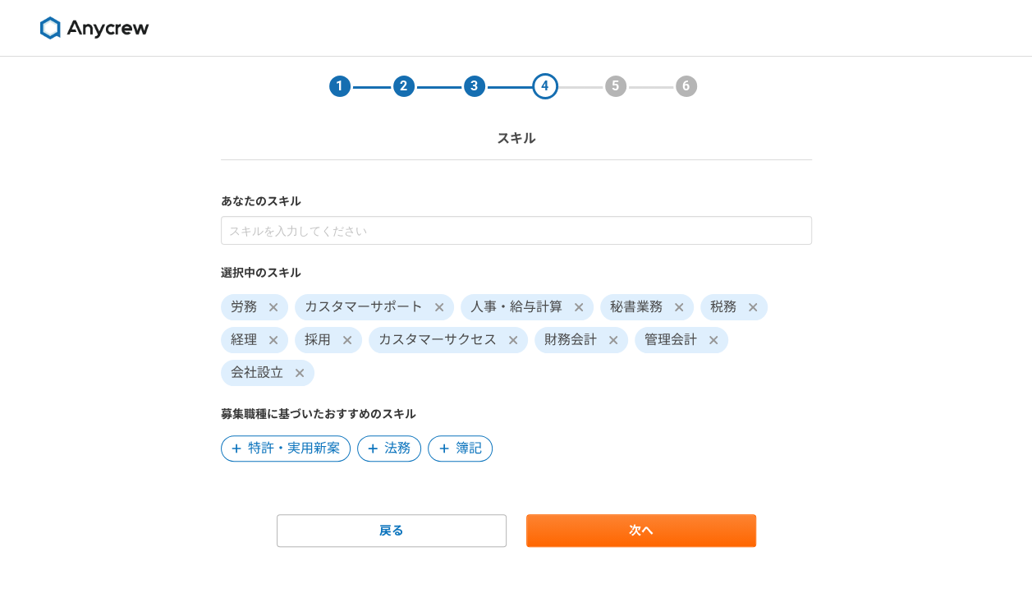
click at [296, 451] on span "特許・実用新案" at bounding box center [294, 448] width 92 height 20
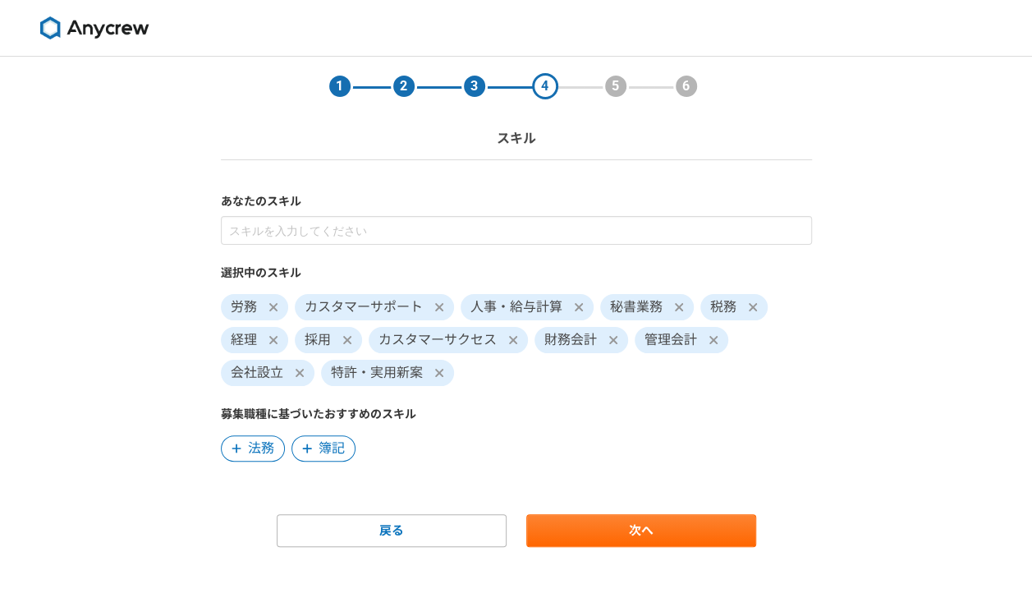
click at [254, 443] on span "法務" at bounding box center [261, 448] width 26 height 20
click at [238, 438] on span at bounding box center [237, 448] width 20 height 20
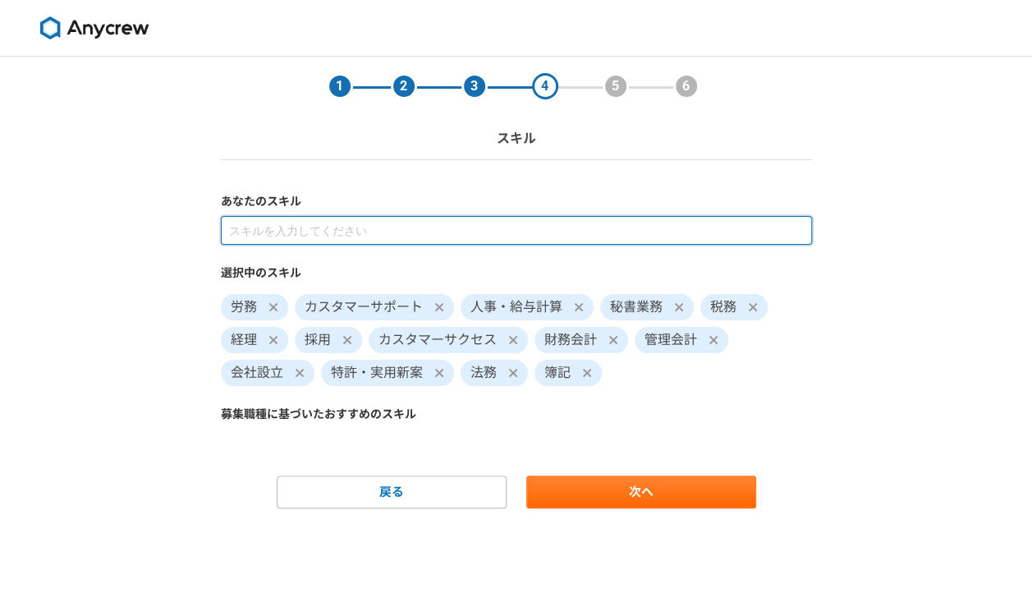
click at [319, 230] on input at bounding box center [516, 230] width 591 height 29
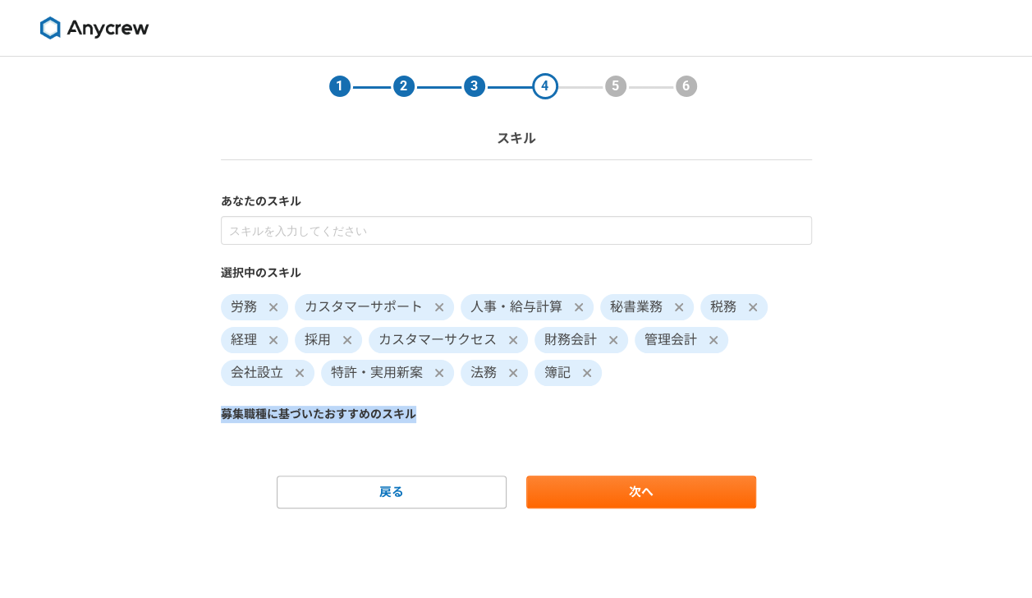
drag, startPoint x: 461, startPoint y: 412, endPoint x: 217, endPoint y: 404, distance: 244.8
click at [217, 404] on section "1 2 3 4 5 6 スキル あなたのスキル 選択中のスキル 労務 カスタマーサポート 人事・給与計算 秘書業務 税務 経理 採用 カスタマーサクセス 財務…" at bounding box center [516, 283] width 624 height 452
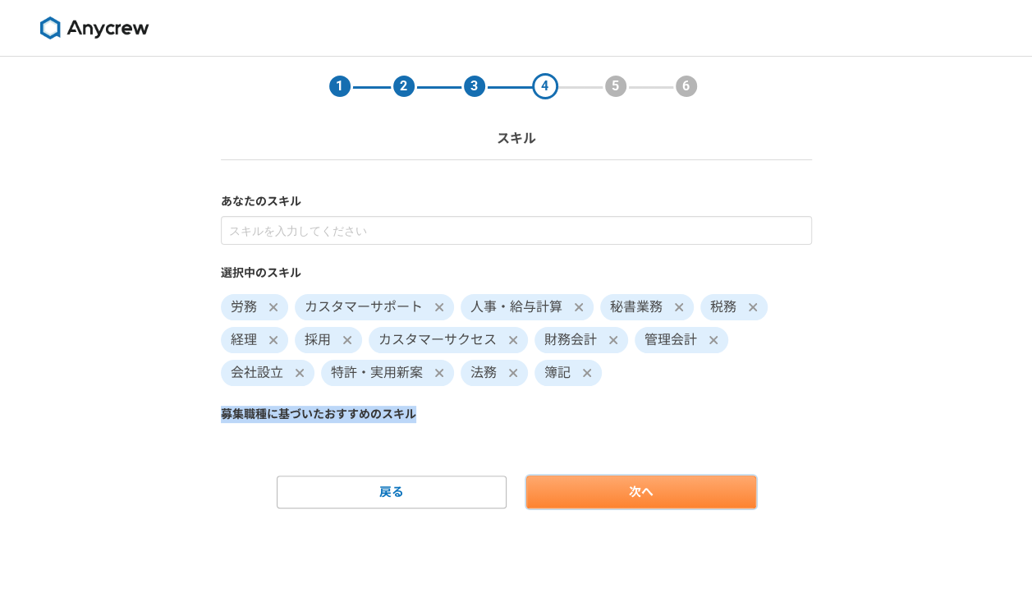
click at [631, 498] on link "次へ" at bounding box center [641, 491] width 230 height 33
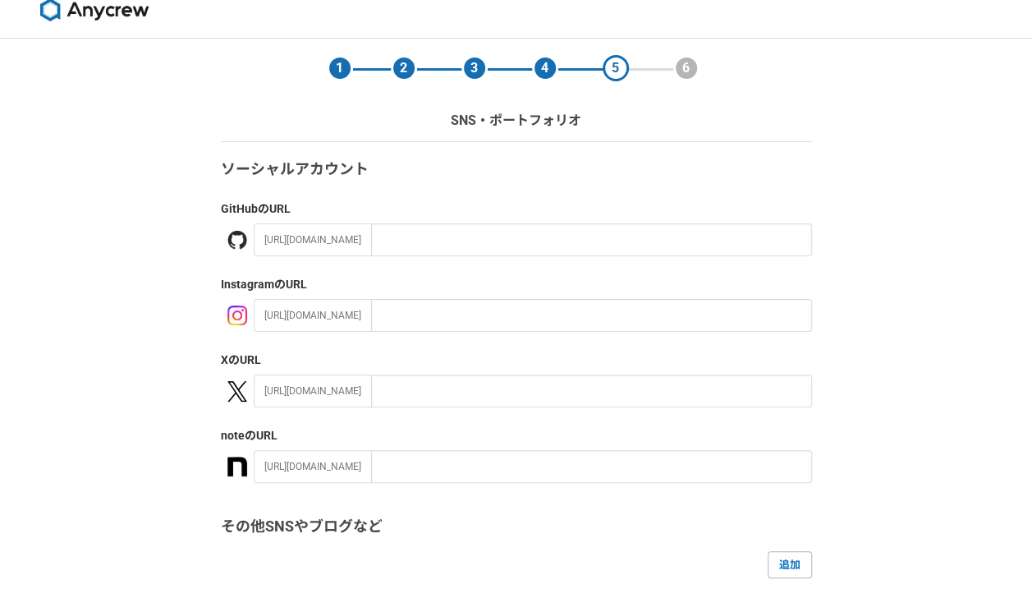
scroll to position [16, 0]
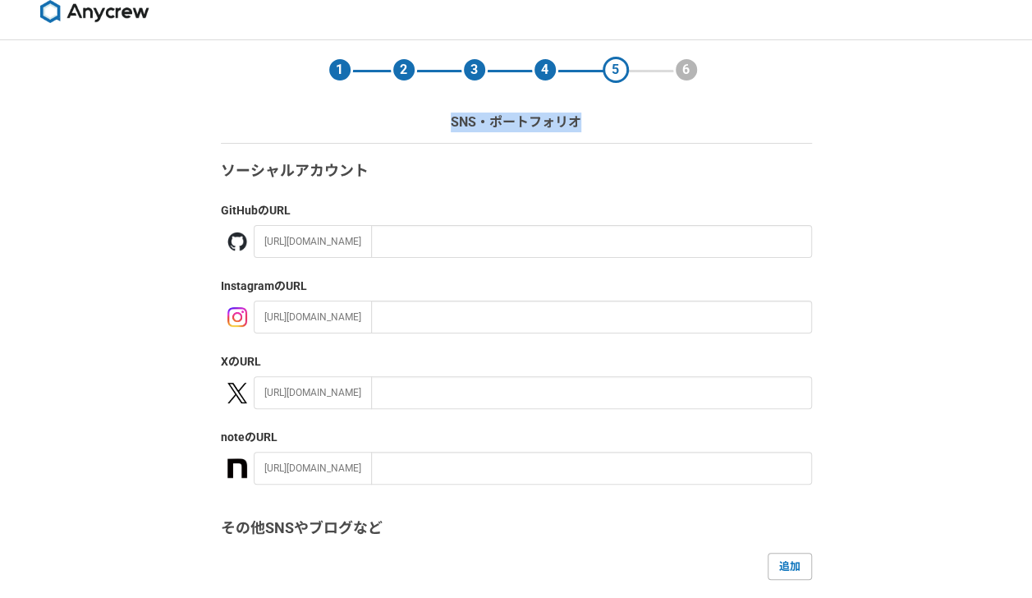
drag, startPoint x: 573, startPoint y: 120, endPoint x: 452, endPoint y: 117, distance: 121.5
click at [452, 117] on div "1 2 3 4 5 6 SNS・ポートフォリオ" at bounding box center [516, 91] width 624 height 103
drag, startPoint x: 210, startPoint y: 208, endPoint x: 257, endPoint y: 210, distance: 46.9
click at [257, 210] on section "1 2 3 4 5 6 SNS・ポートフォリオ ソーシャルアカウント GitHub のURL [URL][DOMAIN_NAME] Instagram のUR…" at bounding box center [516, 430] width 624 height 781
drag, startPoint x: 209, startPoint y: 282, endPoint x: 273, endPoint y: 285, distance: 64.1
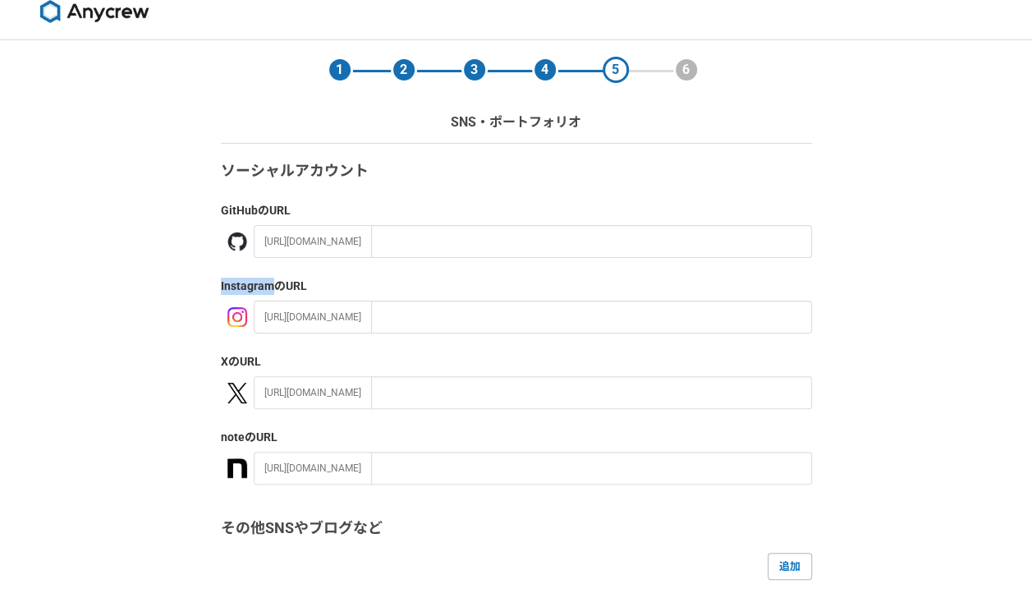
click at [273, 285] on section "1 2 3 4 5 6 SNS・ポートフォリオ ソーシャルアカウント GitHub のURL [URL][DOMAIN_NAME] Instagram のUR…" at bounding box center [516, 430] width 624 height 781
drag, startPoint x: 207, startPoint y: 430, endPoint x: 244, endPoint y: 440, distance: 38.2
click at [244, 440] on section "1 2 3 4 5 6 SNS・ポートフォリオ ソーシャルアカウント GitHub のURL [URL][DOMAIN_NAME] Instagram のUR…" at bounding box center [516, 430] width 624 height 781
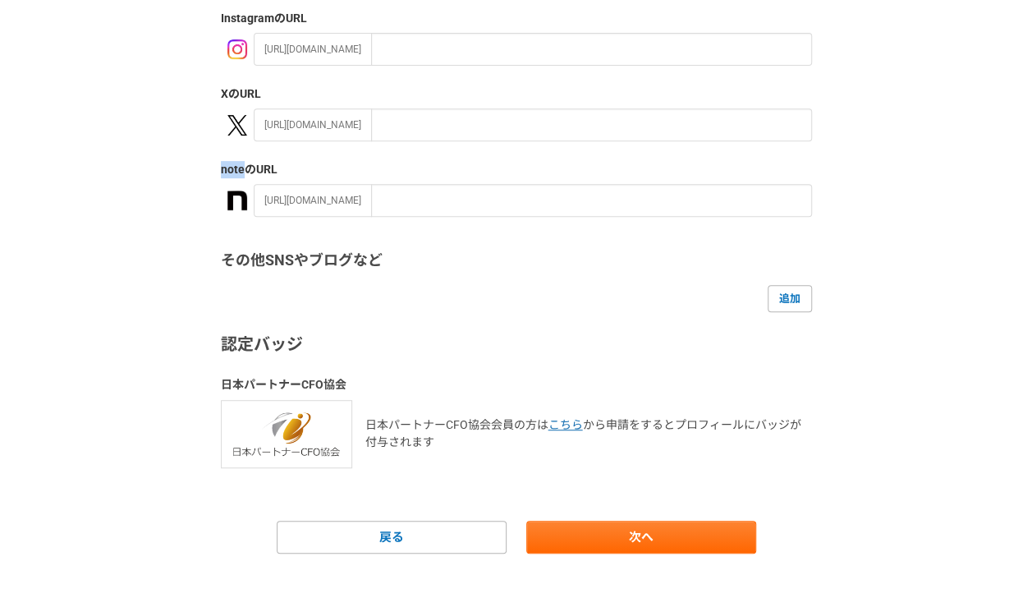
scroll to position [285, 0]
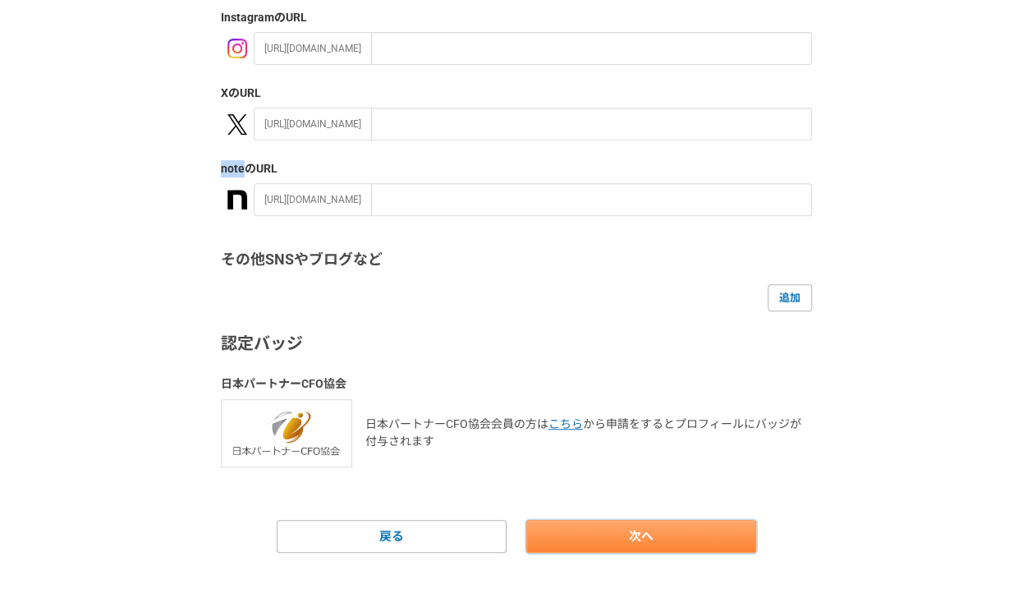
click at [612, 525] on link "次へ" at bounding box center [641, 536] width 230 height 33
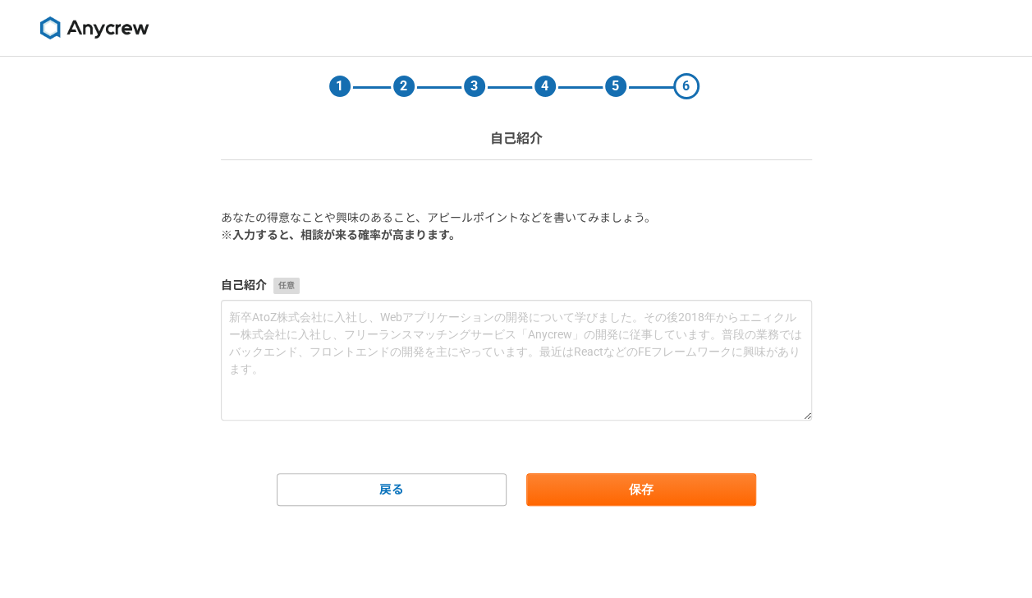
scroll to position [0, 0]
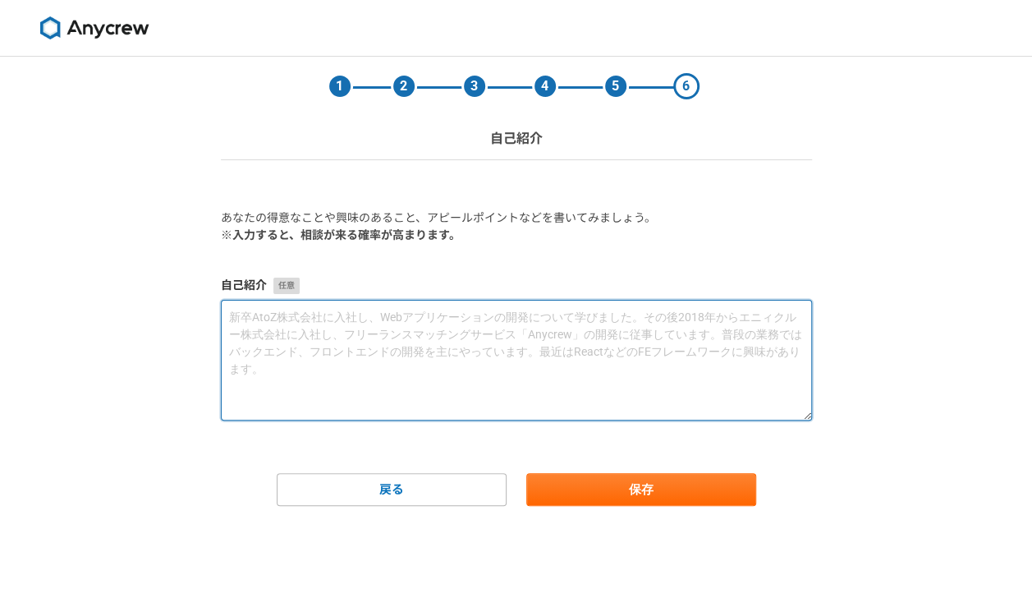
click at [448, 398] on textarea at bounding box center [516, 360] width 591 height 121
type textarea "u"
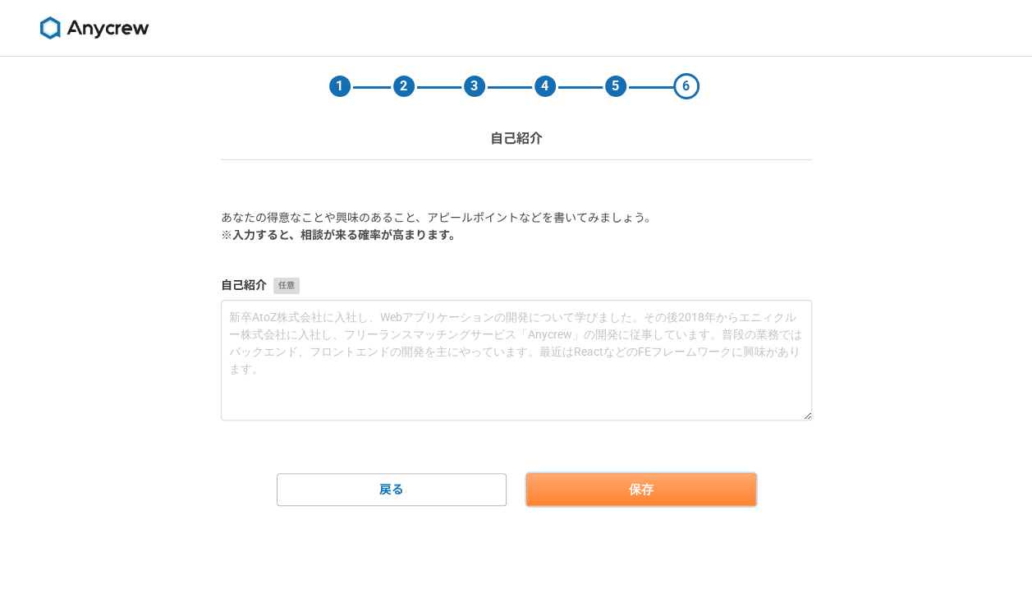
click at [619, 493] on button "保存" at bounding box center [641, 489] width 230 height 33
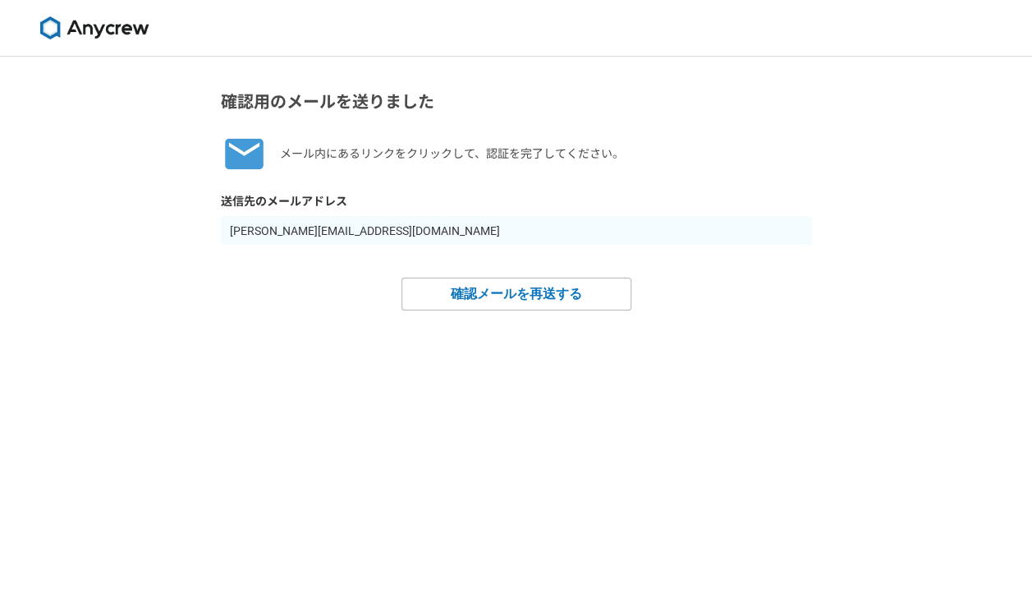
click at [99, 21] on img at bounding box center [94, 27] width 123 height 23
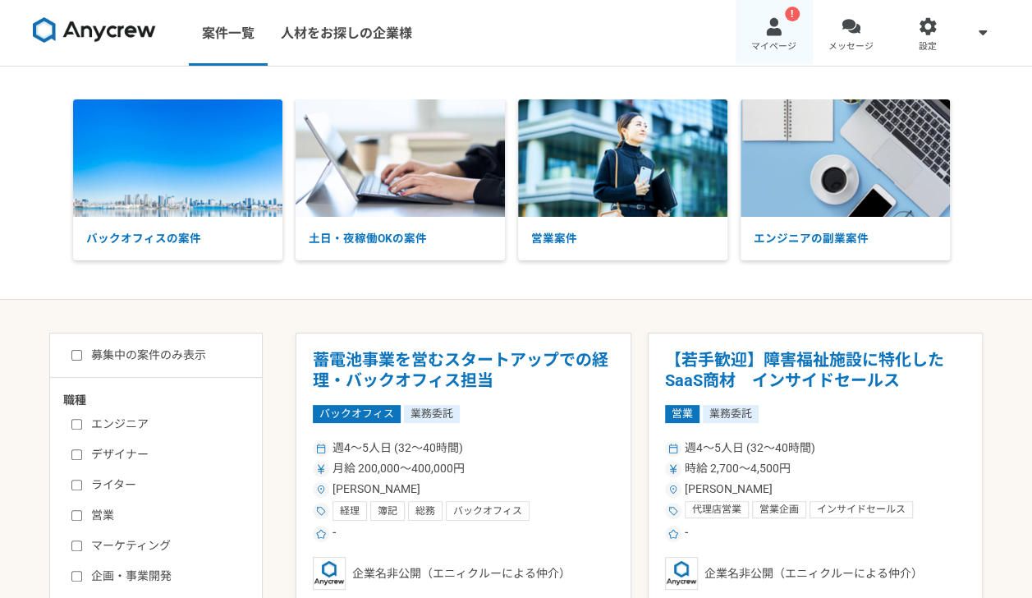
click at [777, 38] on link "! マイページ" at bounding box center [774, 33] width 77 height 66
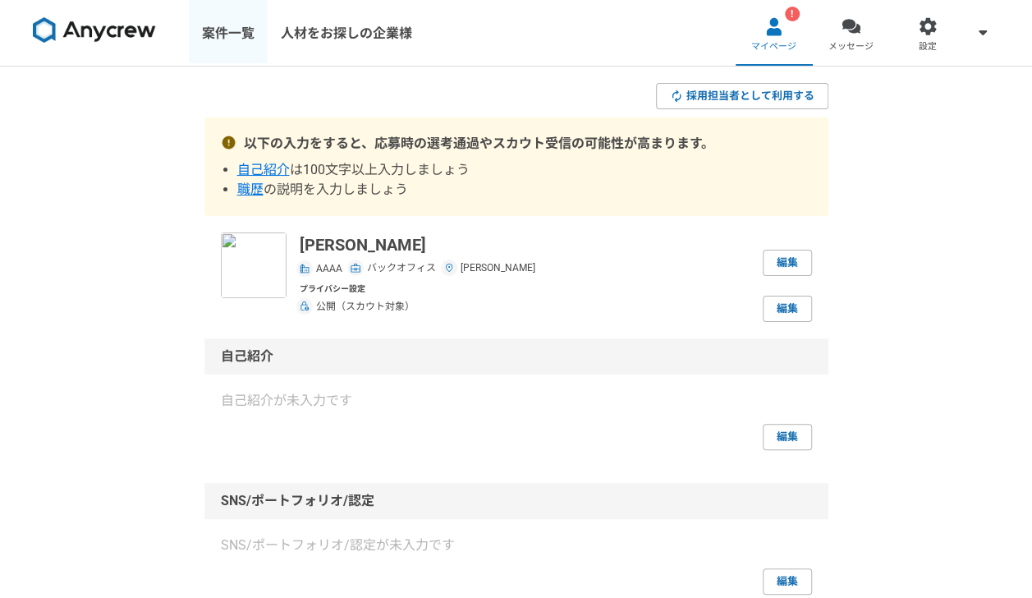
click at [222, 24] on link "案件一覧" at bounding box center [228, 33] width 79 height 66
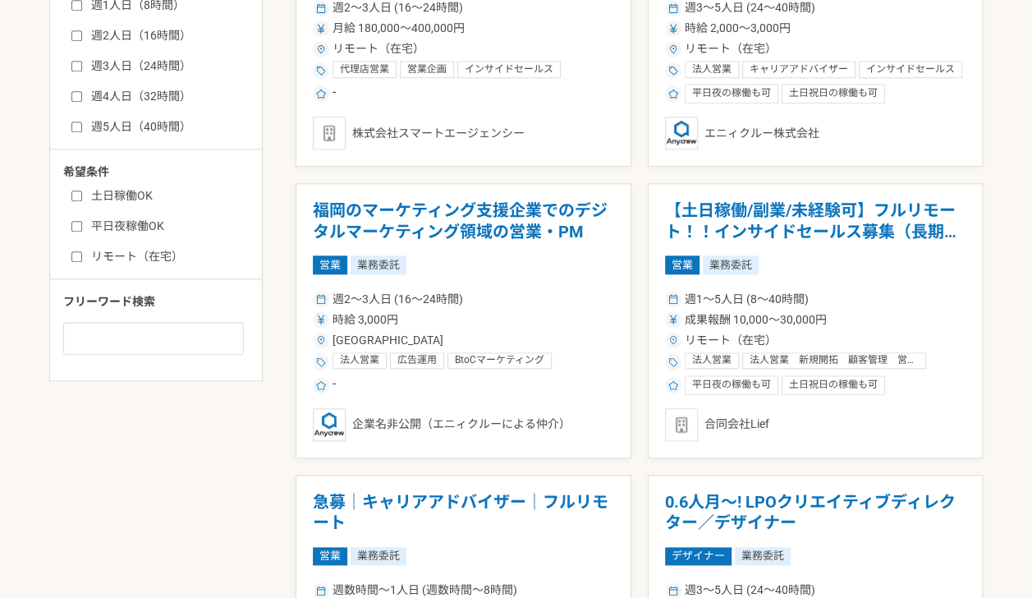
scroll to position [763, 0]
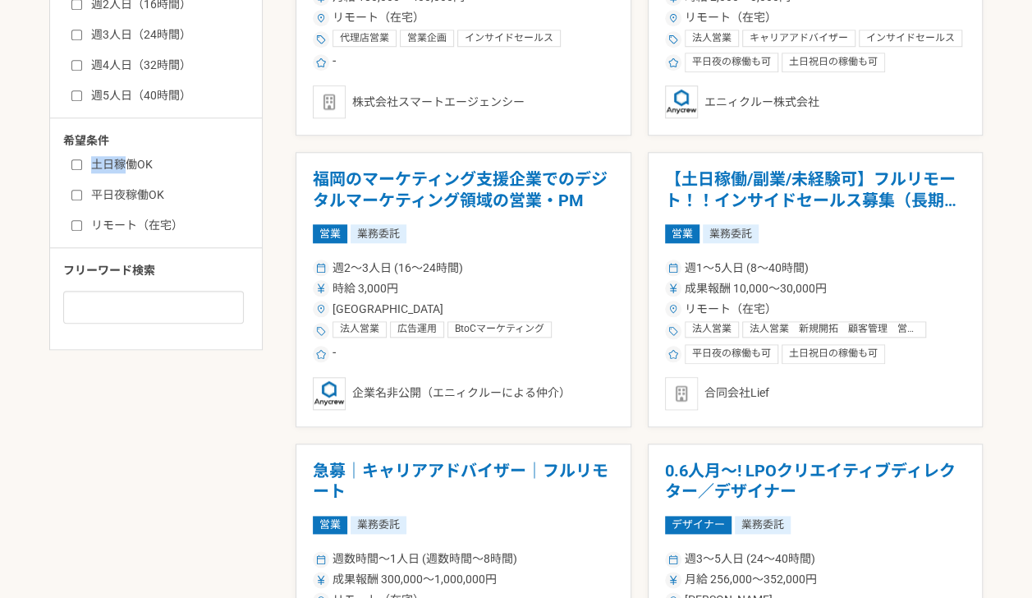
drag, startPoint x: 169, startPoint y: 156, endPoint x: 124, endPoint y: 159, distance: 45.3
click at [124, 159] on label "土日稼働OK" at bounding box center [165, 164] width 189 height 17
drag, startPoint x: 194, startPoint y: 227, endPoint x: 166, endPoint y: 236, distance: 29.6
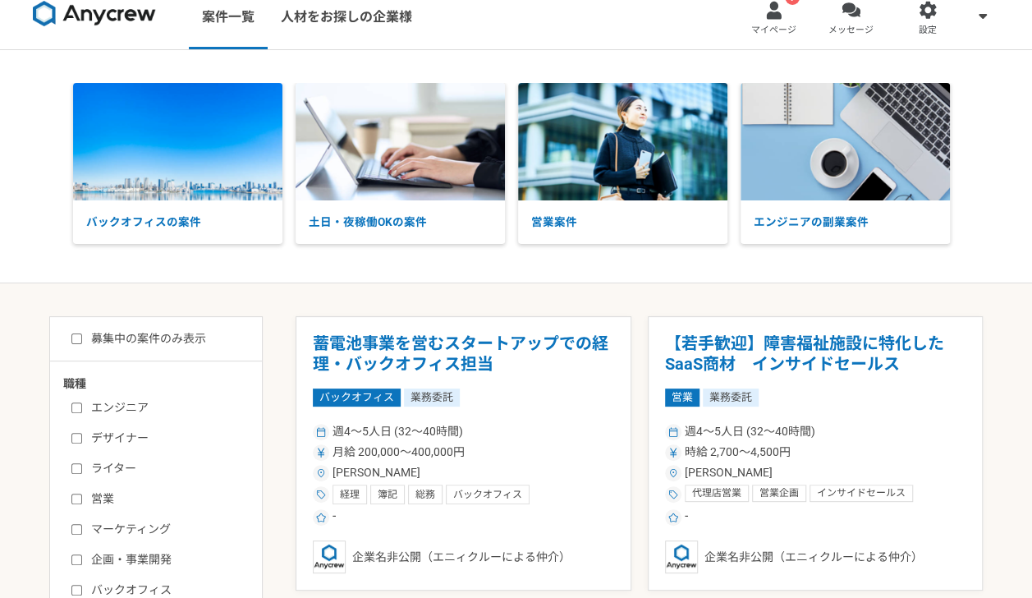
scroll to position [10, 0]
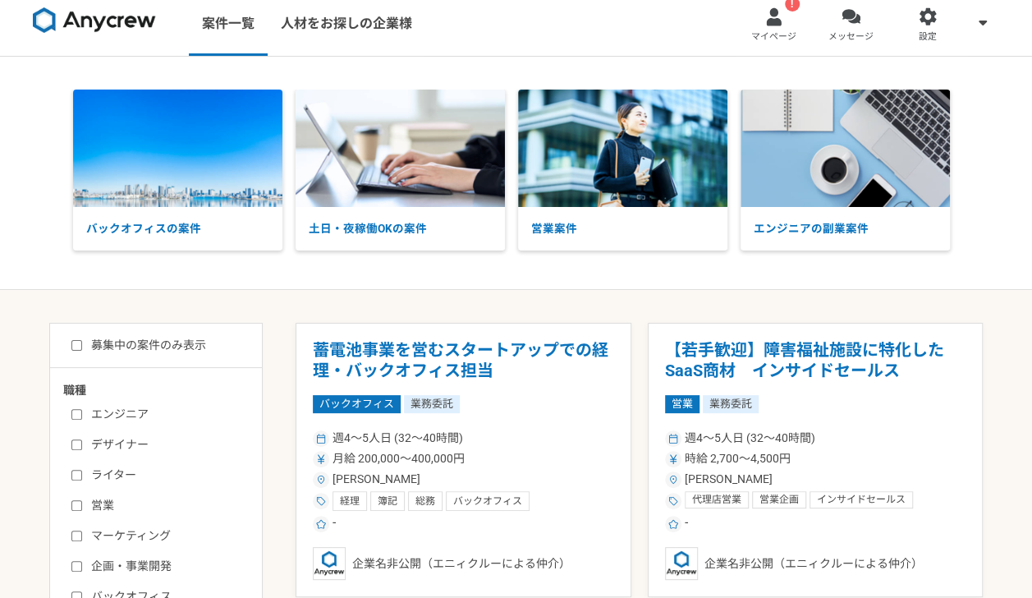
drag, startPoint x: 222, startPoint y: 338, endPoint x: 207, endPoint y: 340, distance: 15.7
click at [207, 340] on div "募集中の案件のみ表示" at bounding box center [162, 345] width 199 height 17
drag, startPoint x: 215, startPoint y: 346, endPoint x: 204, endPoint y: 345, distance: 11.5
click at [204, 345] on div "募集中の案件のみ表示" at bounding box center [162, 345] width 199 height 17
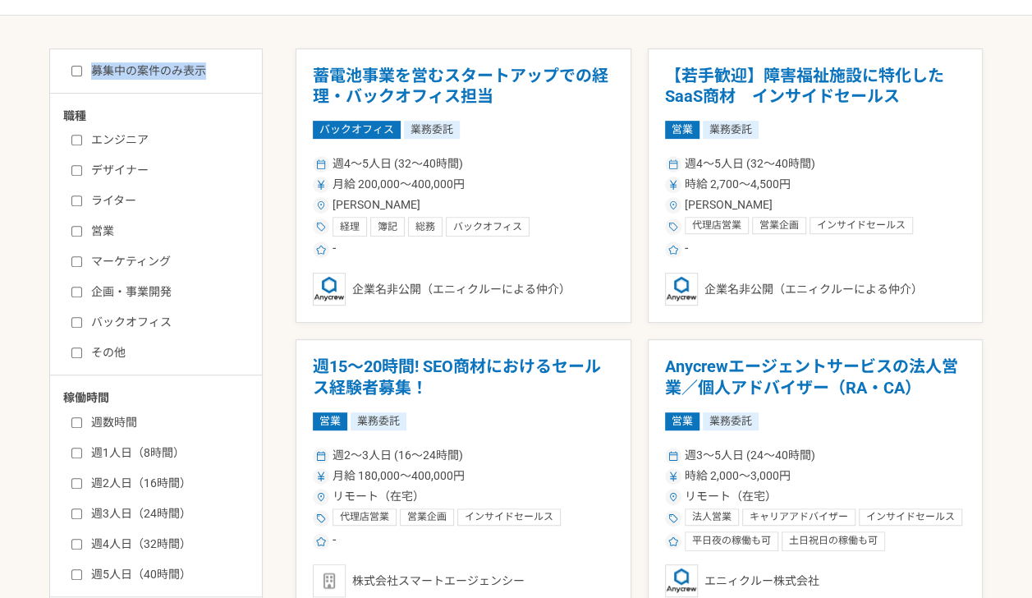
scroll to position [270, 0]
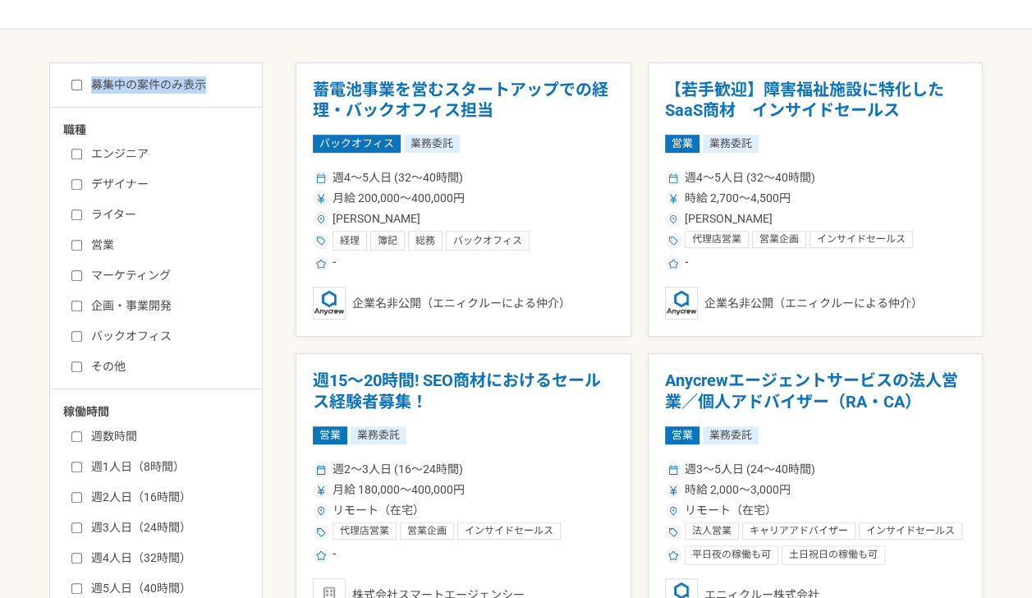
click at [74, 153] on input "エンジニア" at bounding box center [76, 154] width 11 height 11
checkbox input "true"
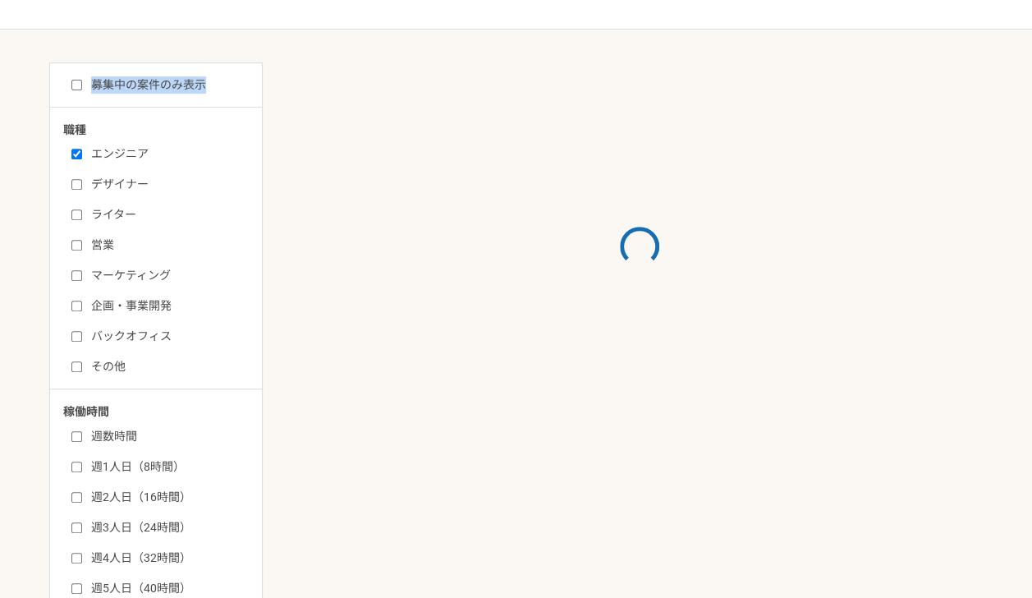
click at [72, 179] on input "デザイナー" at bounding box center [76, 184] width 11 height 11
checkbox input "true"
click at [74, 216] on input "ライター" at bounding box center [76, 214] width 11 height 11
checkbox input "true"
click at [76, 249] on input "営業" at bounding box center [76, 245] width 11 height 11
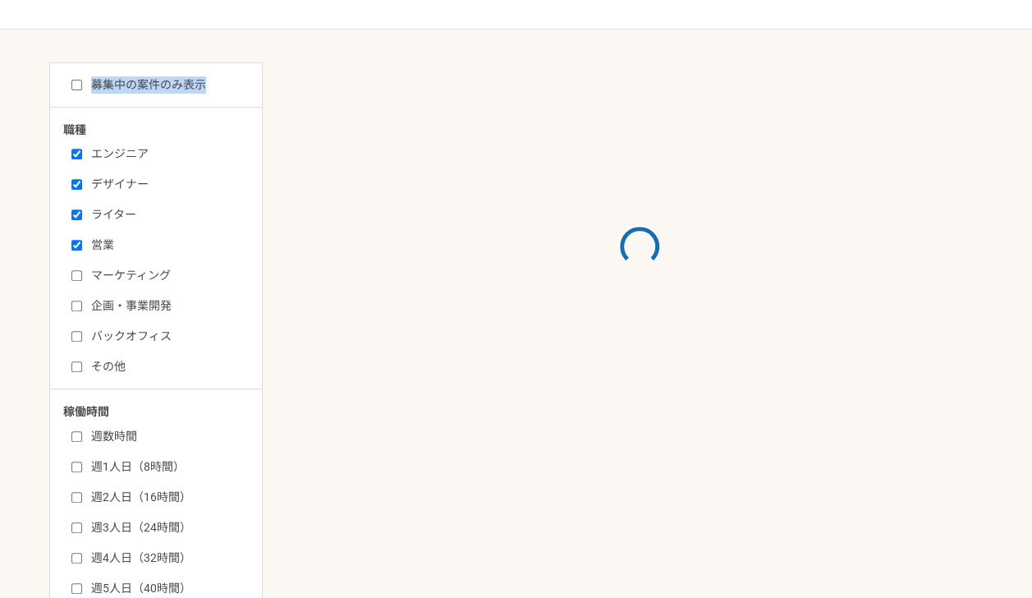
checkbox input "true"
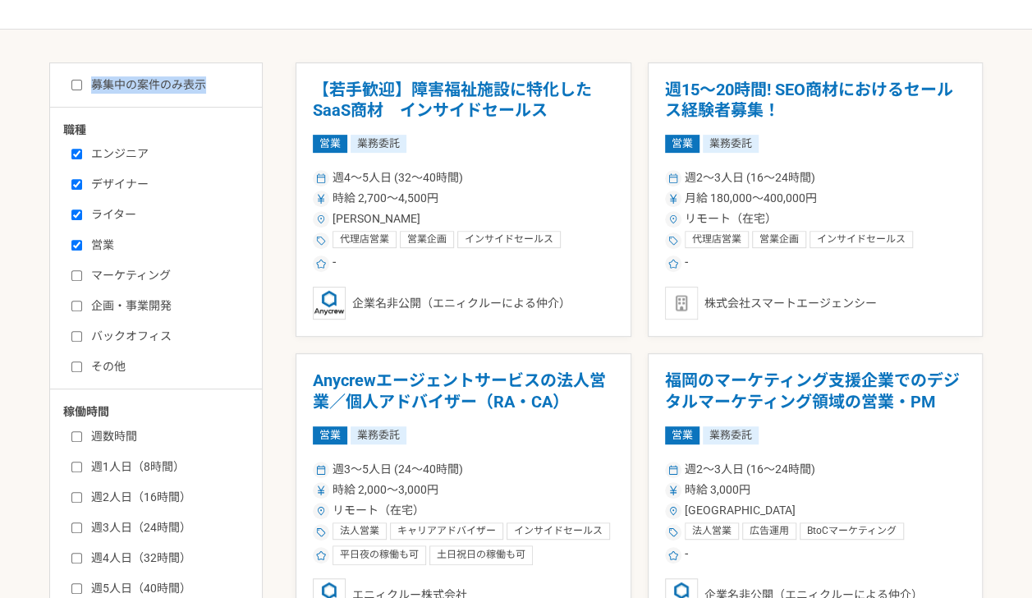
click at [76, 277] on input "マーケティング" at bounding box center [76, 275] width 11 height 11
checkbox input "true"
click at [76, 306] on input "企画・事業開発" at bounding box center [76, 305] width 11 height 11
checkbox input "true"
click at [76, 328] on label "バックオフィス" at bounding box center [165, 336] width 189 height 17
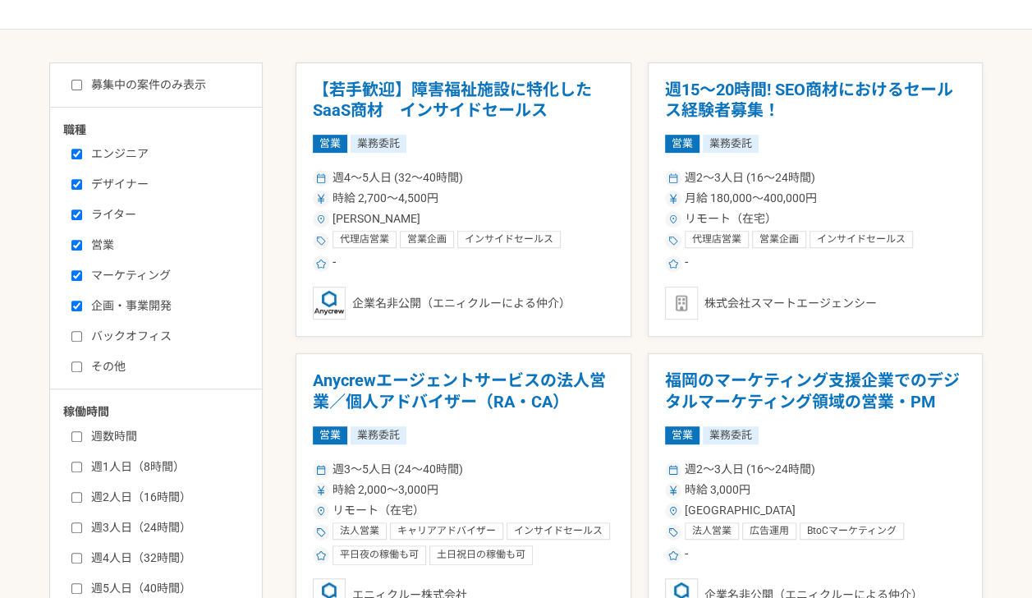
click at [76, 331] on input "バックオフィス" at bounding box center [76, 336] width 11 height 11
checkbox input "true"
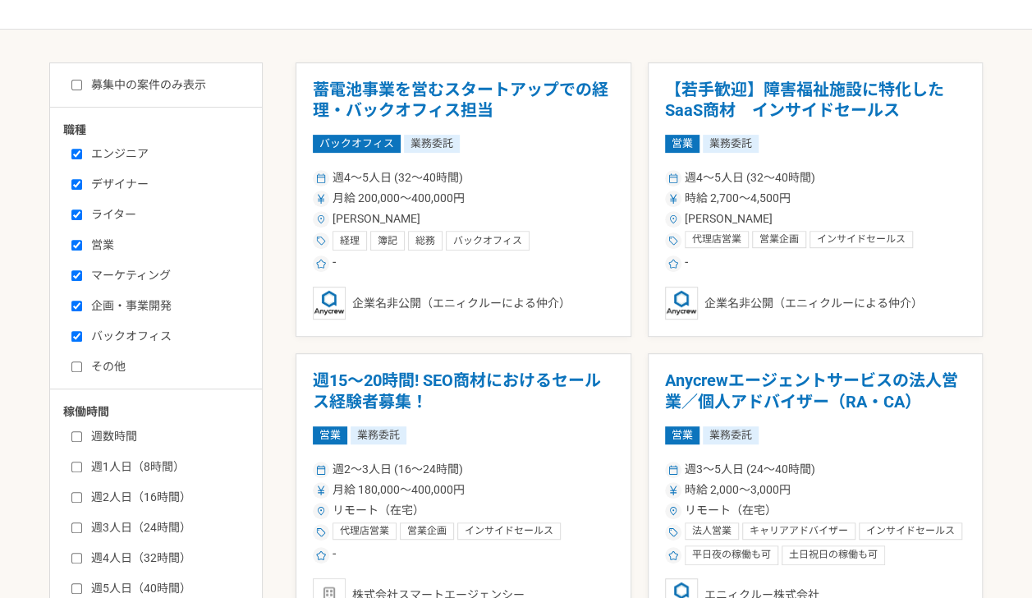
click at [80, 362] on input "その他" at bounding box center [76, 366] width 11 height 11
checkbox input "true"
click at [79, 85] on input "募集中の案件のみ表示" at bounding box center [76, 85] width 11 height 11
checkbox input "true"
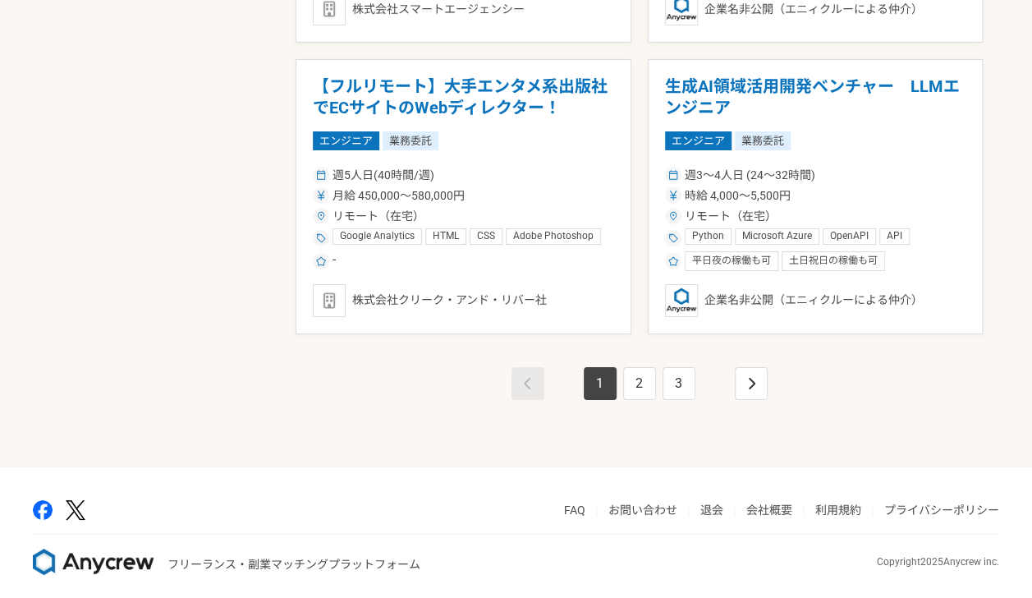
scroll to position [2896, 0]
